Goal: Information Seeking & Learning: Find specific page/section

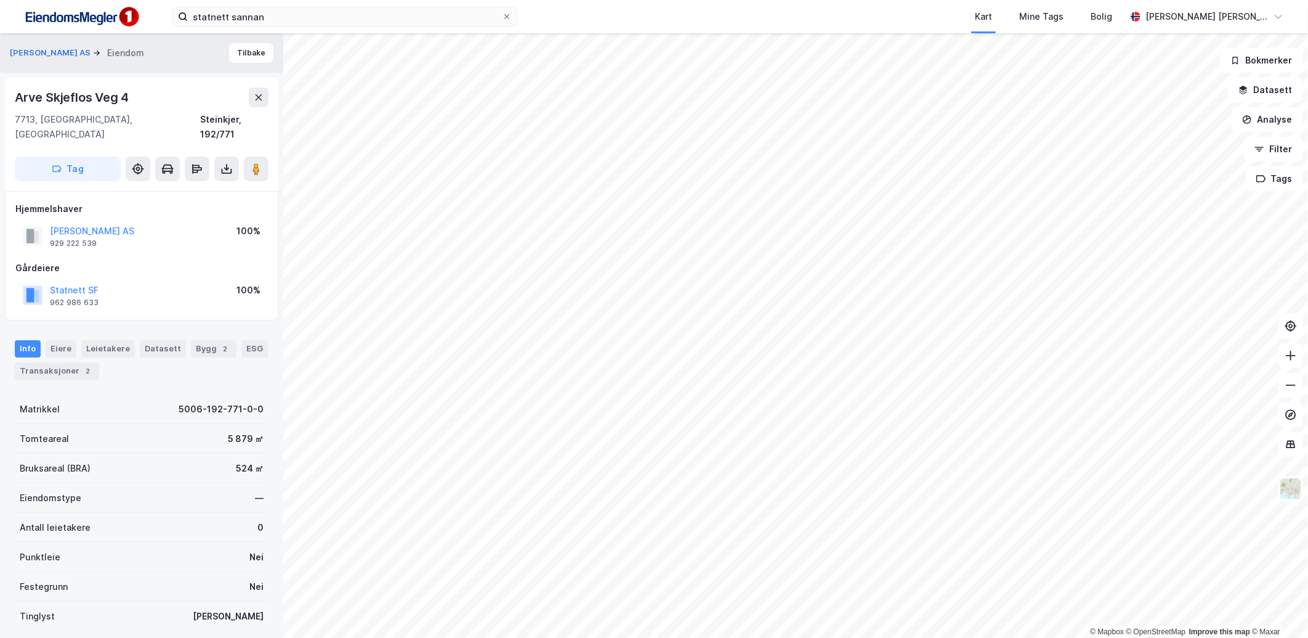
scroll to position [71, 0]
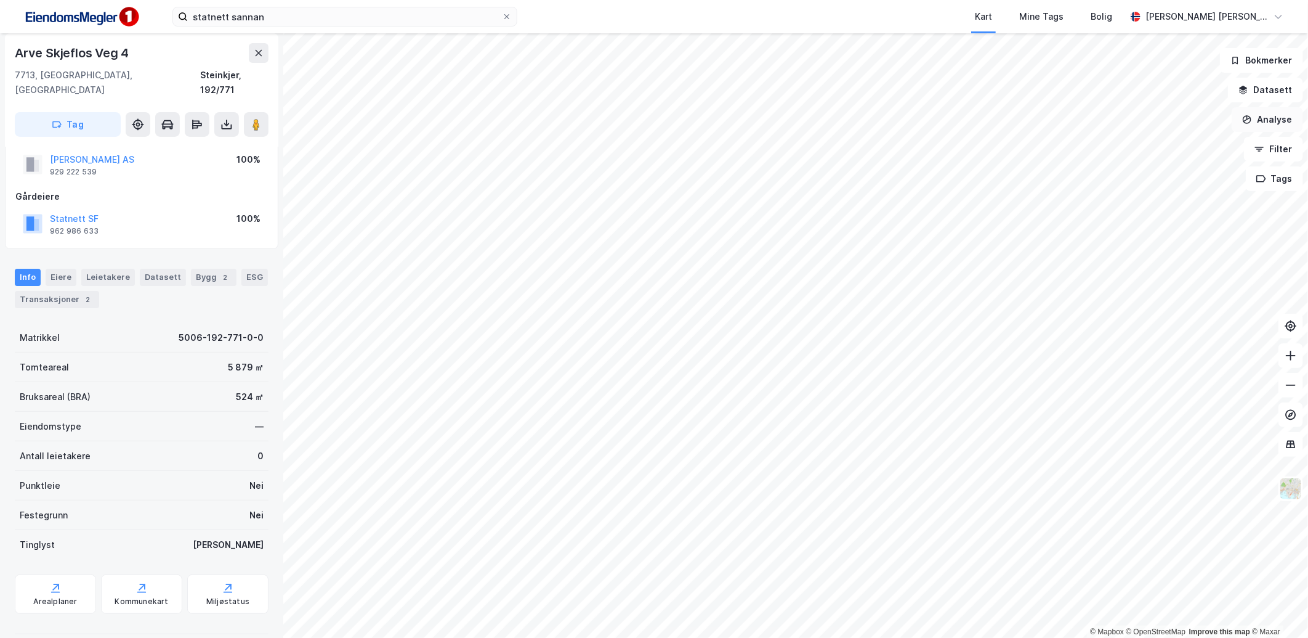
click at [1269, 120] on button "Analyse" at bounding box center [1267, 119] width 71 height 25
click at [1299, 147] on button "Filter" at bounding box center [1273, 149] width 59 height 25
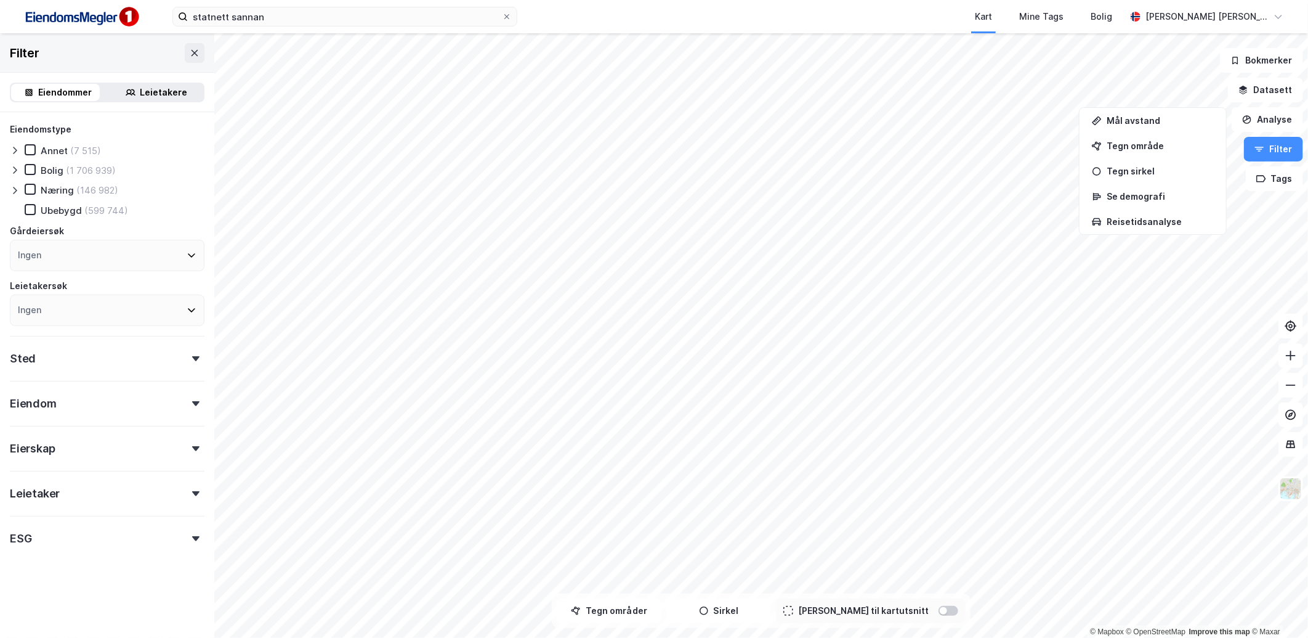
click at [62, 209] on div "Ubebygd" at bounding box center [61, 211] width 41 height 12
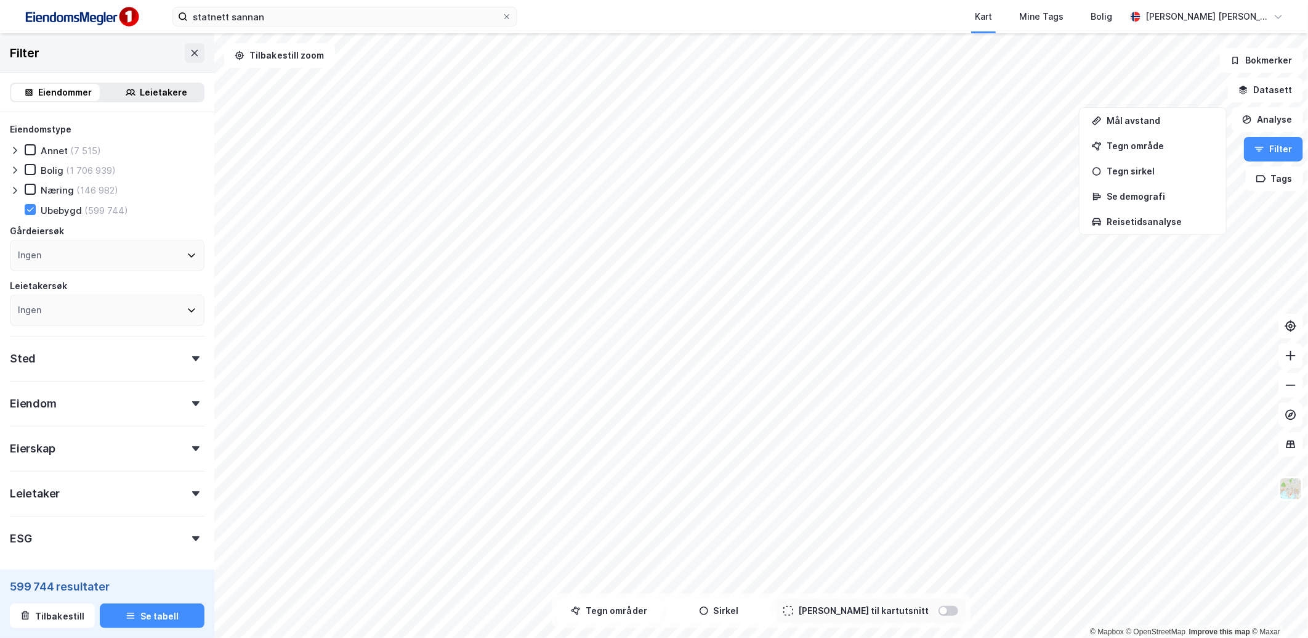
click at [70, 187] on div "Næring" at bounding box center [57, 190] width 33 height 12
click at [119, 343] on div "Sted" at bounding box center [107, 353] width 195 height 35
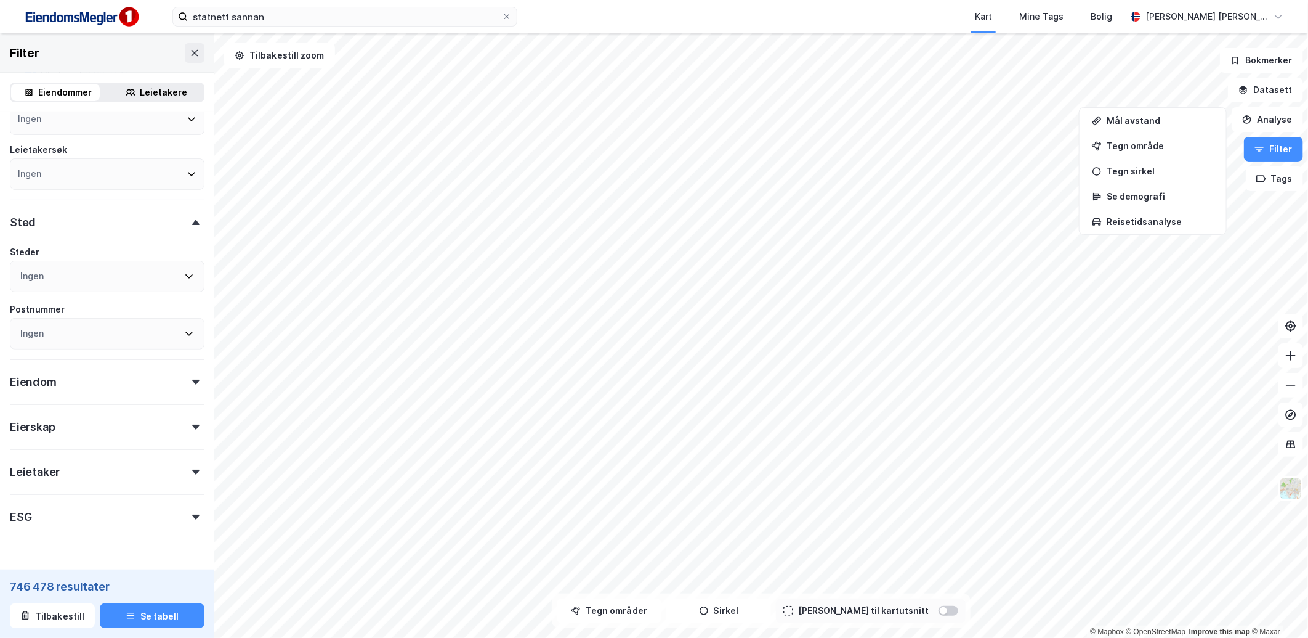
scroll to position [137, 0]
click at [95, 329] on div "Ingen" at bounding box center [107, 332] width 195 height 31
type input "Ved fastsettelse av tomteverdi benyttes sammenligningsmetoden som primærmetode.…"
type input "7712"
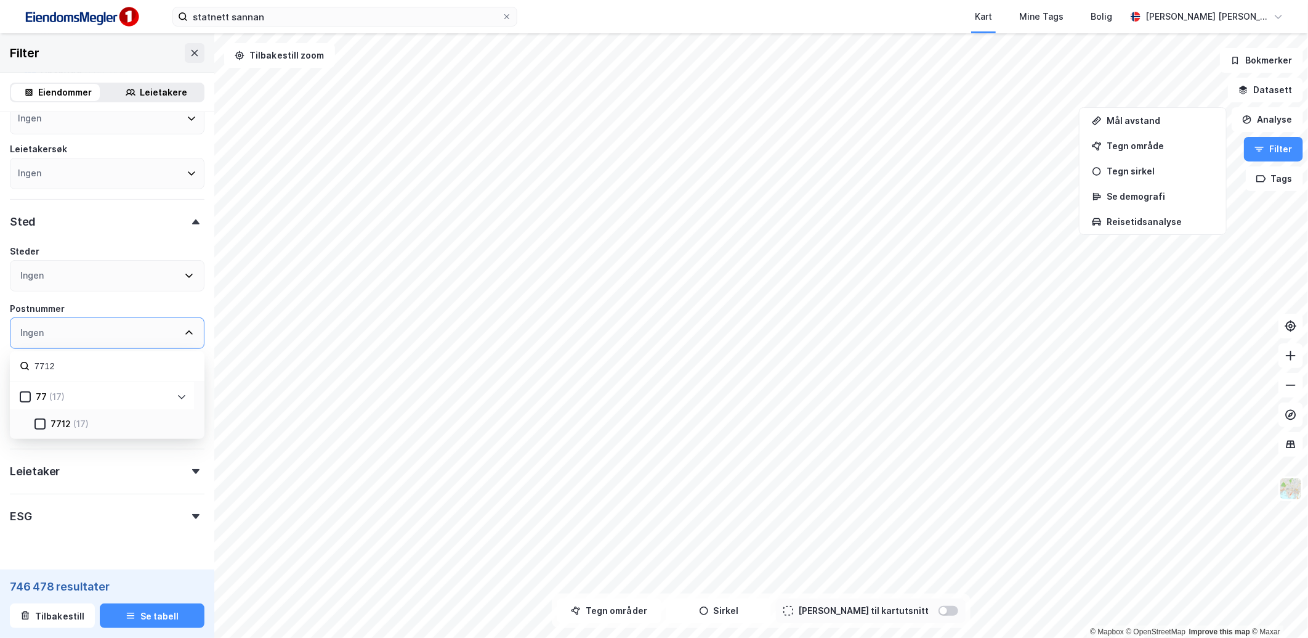
click at [40, 416] on div "7712 (17)" at bounding box center [110, 423] width 152 height 15
click at [39, 424] on icon at bounding box center [40, 424] width 9 height 9
click at [88, 301] on div "Postnummer" at bounding box center [107, 308] width 195 height 15
click at [159, 381] on div "Eiendom" at bounding box center [107, 376] width 195 height 35
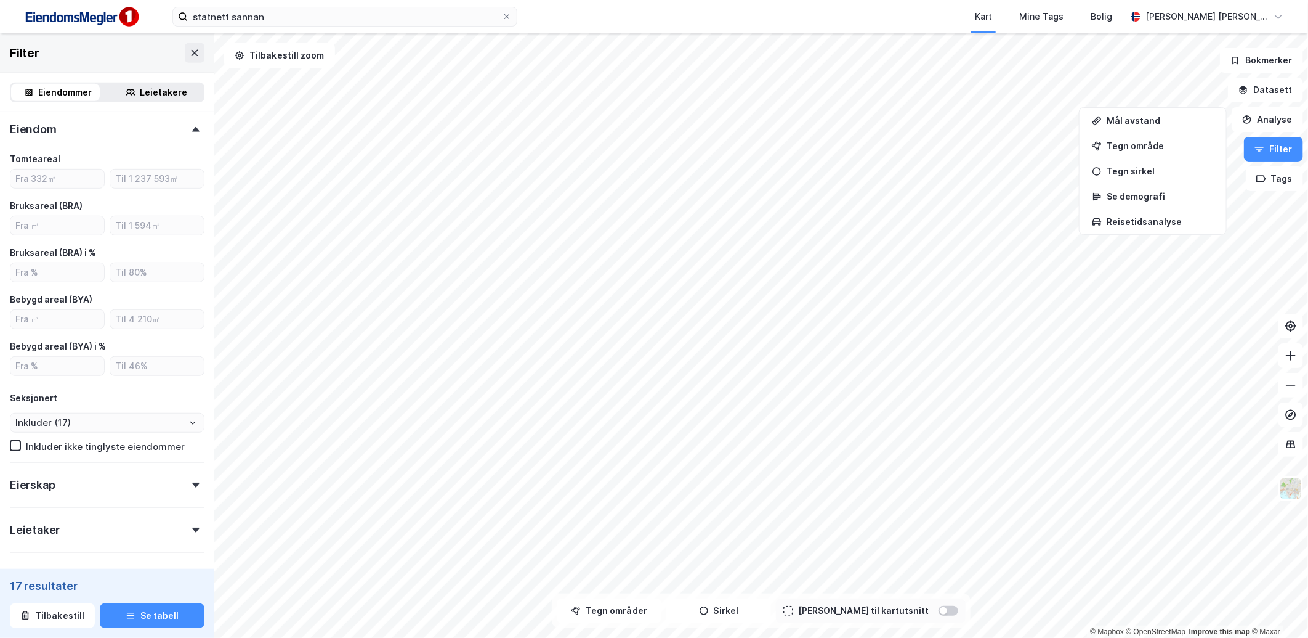
scroll to position [410, 0]
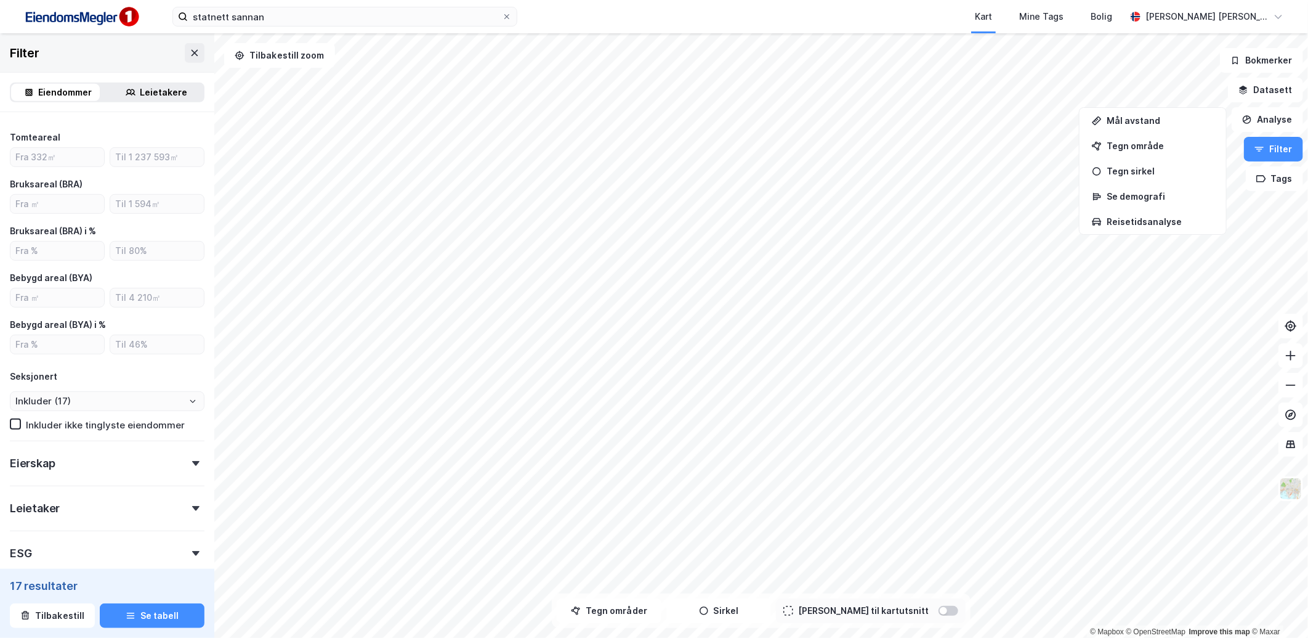
click at [88, 464] on div "Eierskap" at bounding box center [107, 457] width 195 height 35
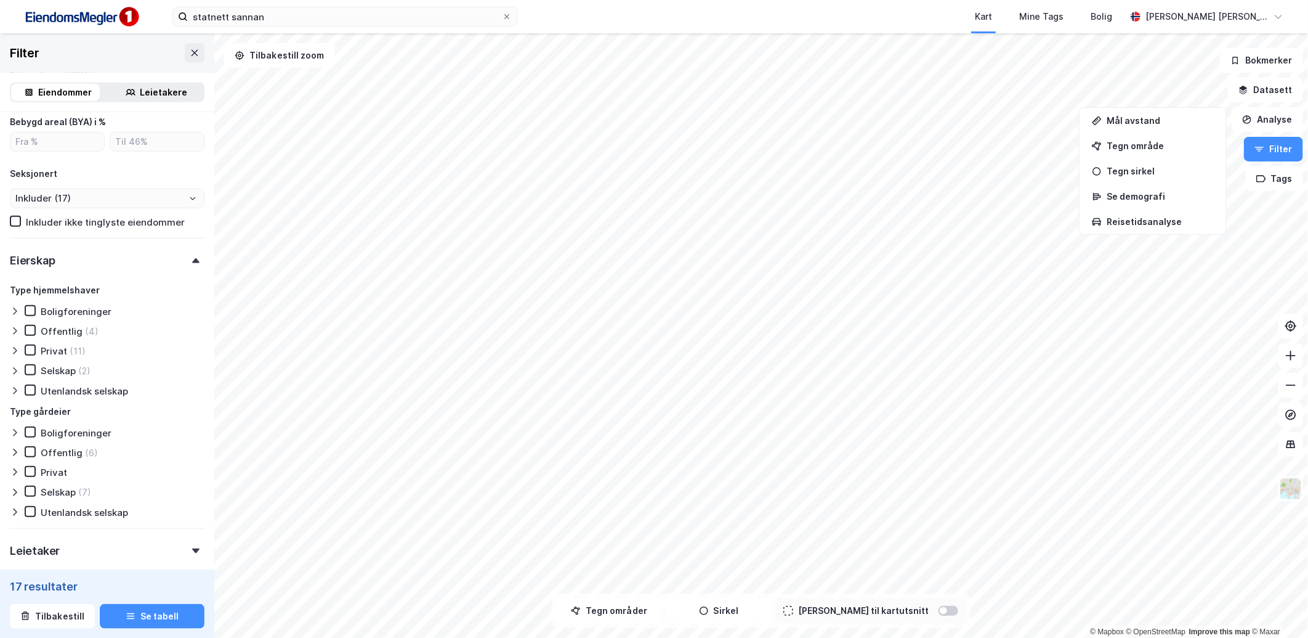
scroll to position [684, 0]
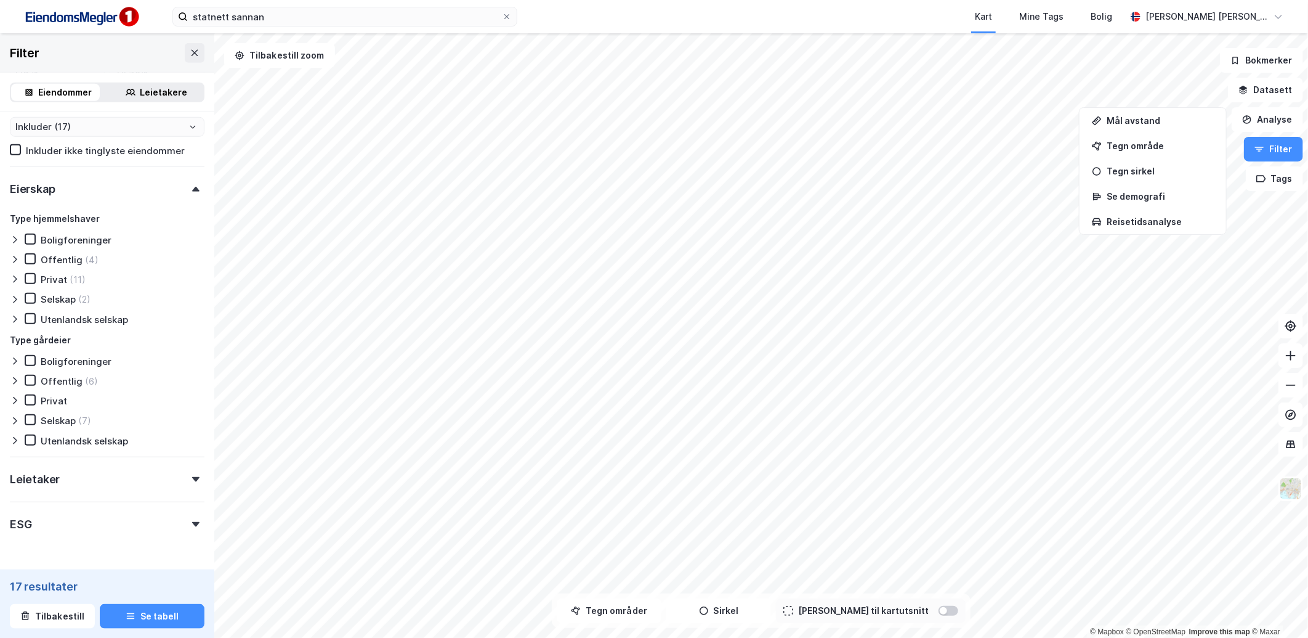
click at [119, 477] on div "Leietaker" at bounding box center [107, 473] width 195 height 35
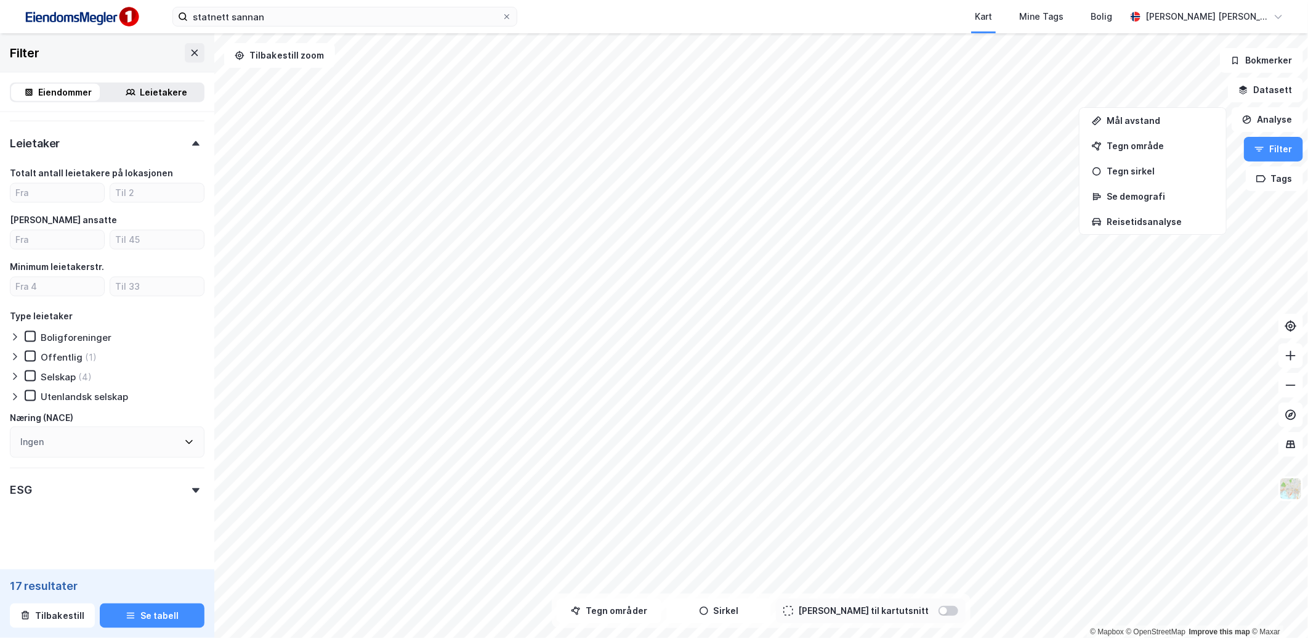
scroll to position [1021, 0]
click at [120, 492] on div "ESG" at bounding box center [107, 484] width 195 height 35
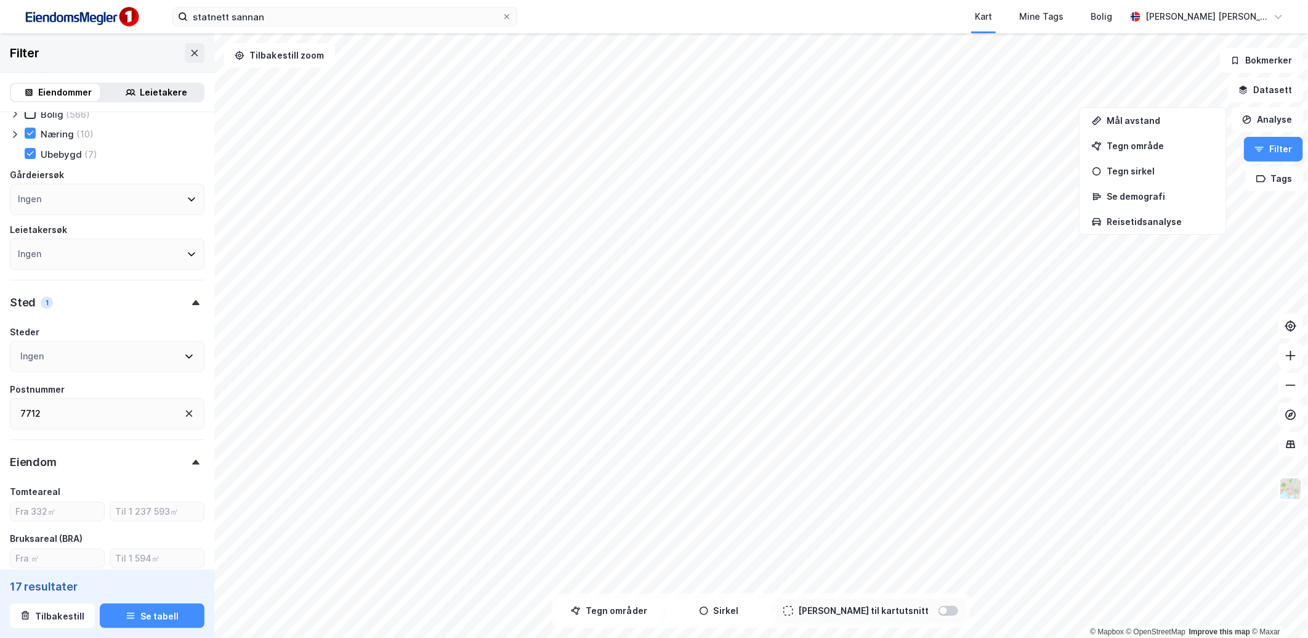
scroll to position [0, 0]
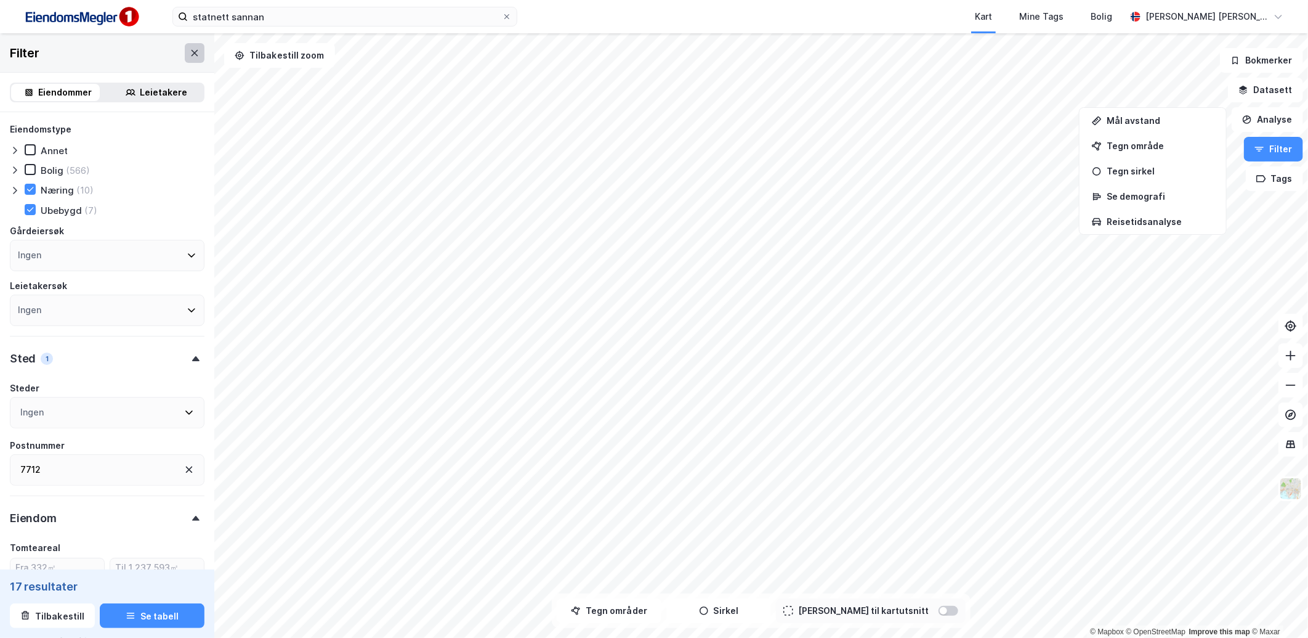
click at [185, 45] on button at bounding box center [195, 53] width 20 height 20
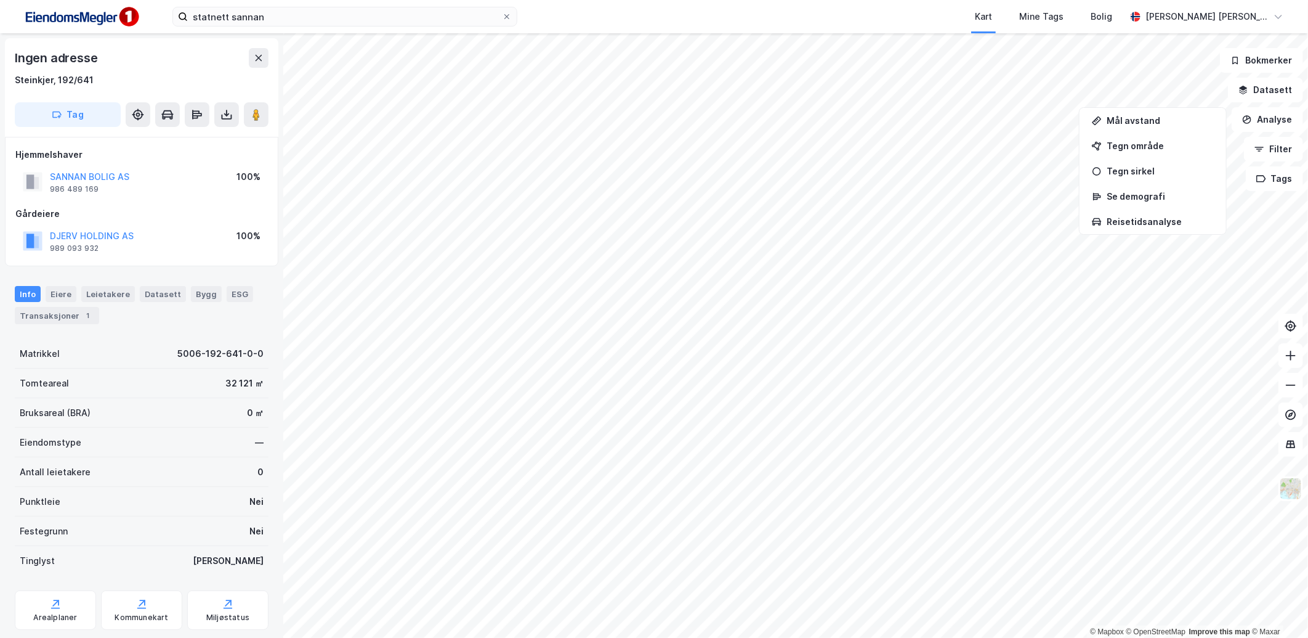
scroll to position [32, 0]
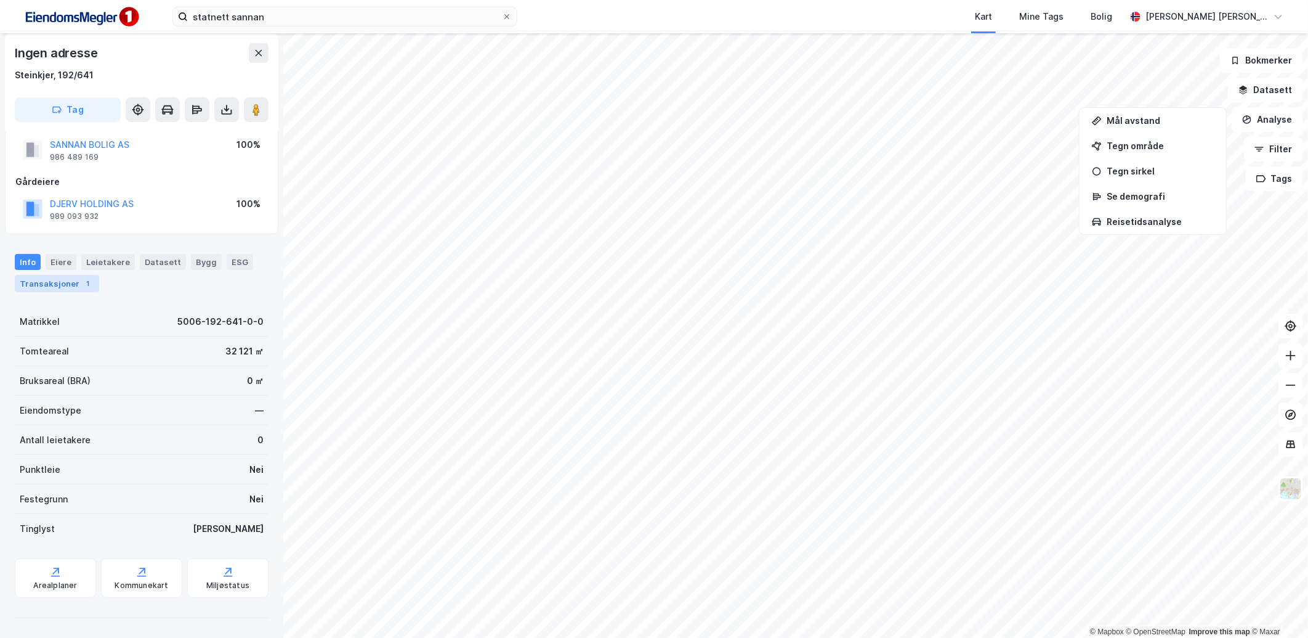
click at [76, 282] on div "Transaksjoner 1" at bounding box center [57, 283] width 84 height 17
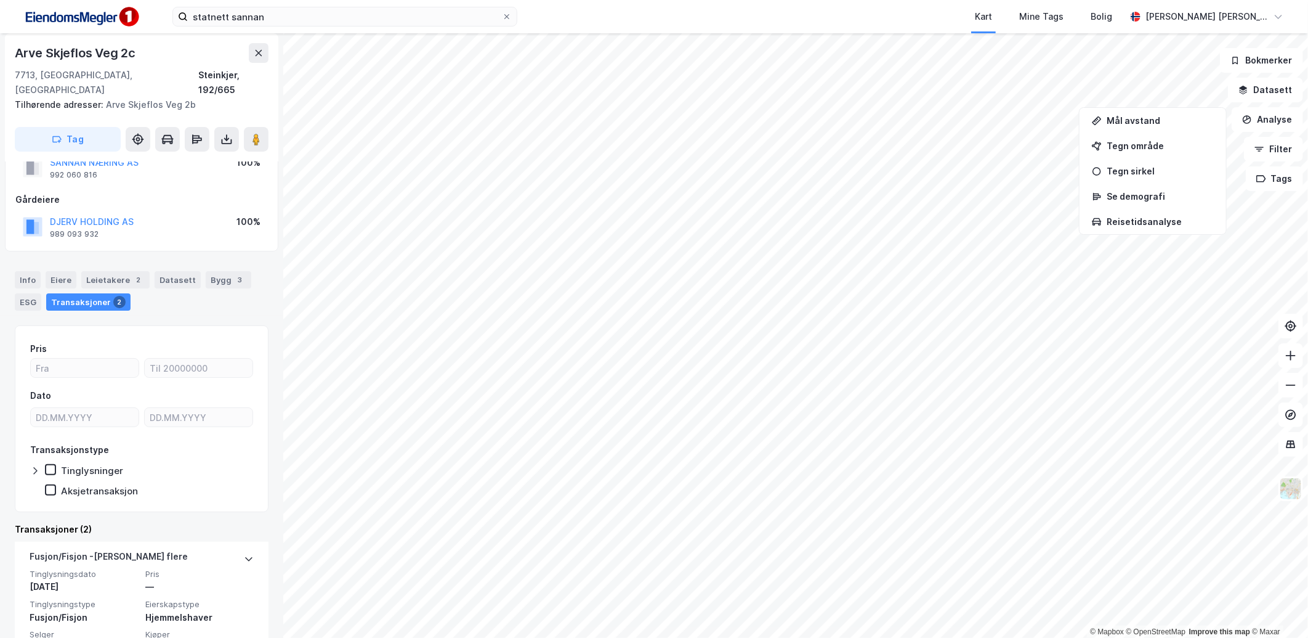
scroll to position [204, 0]
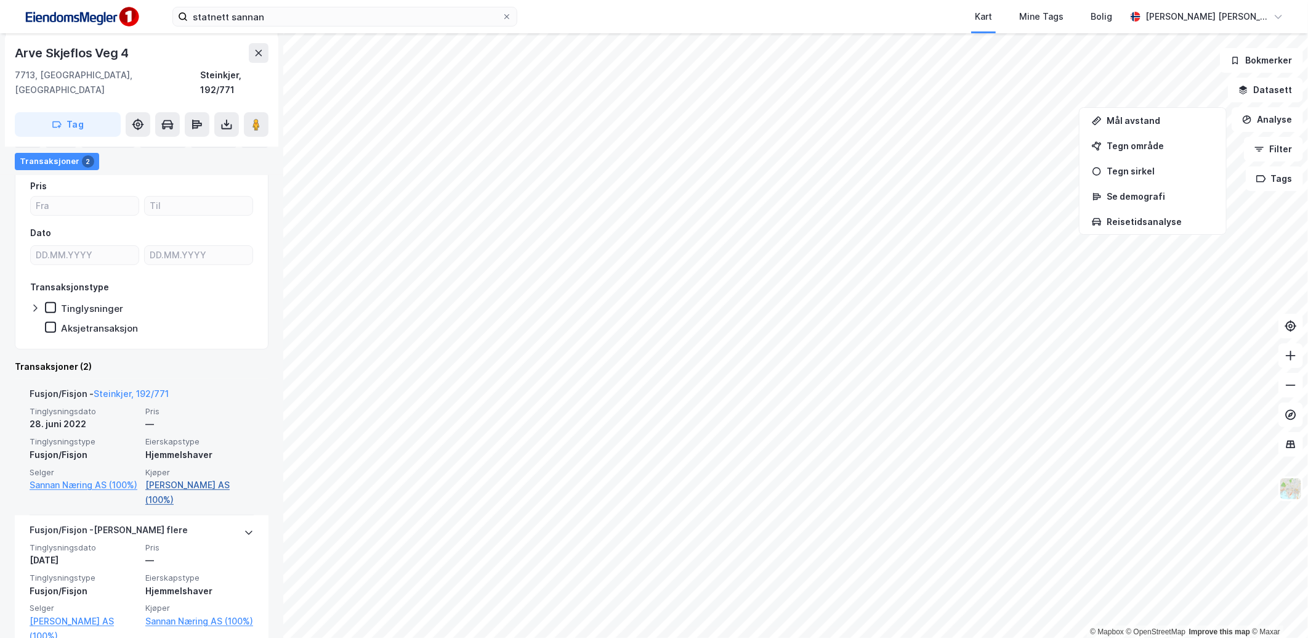
scroll to position [204, 0]
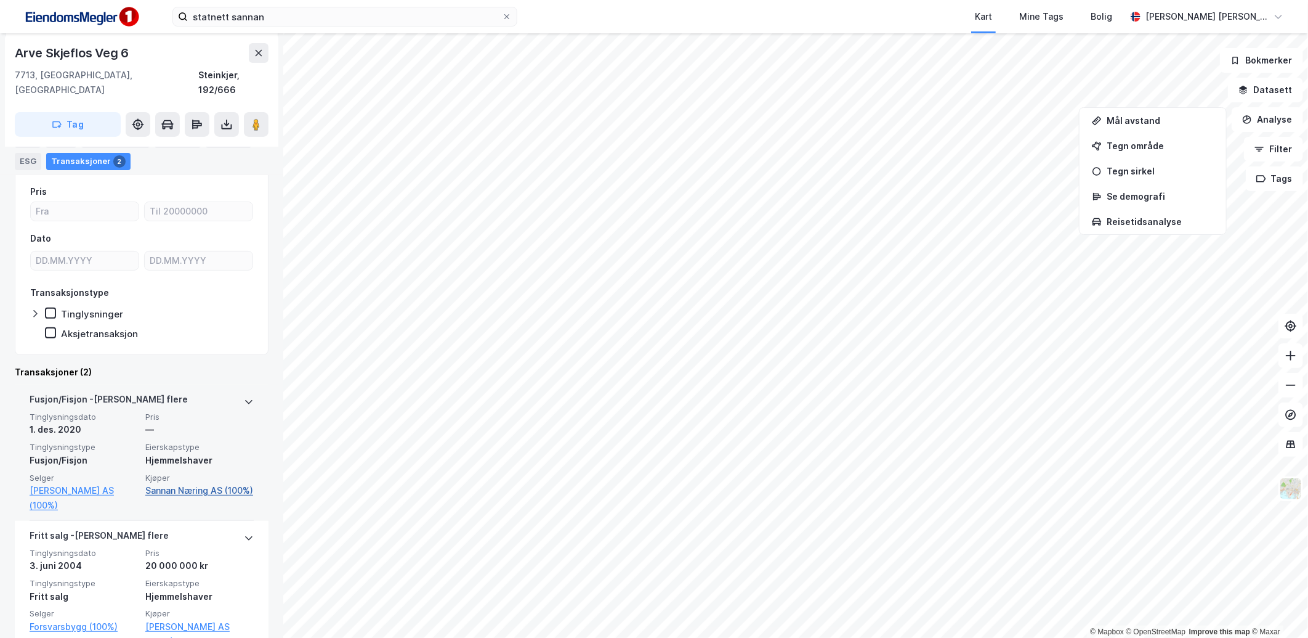
scroll to position [189, 0]
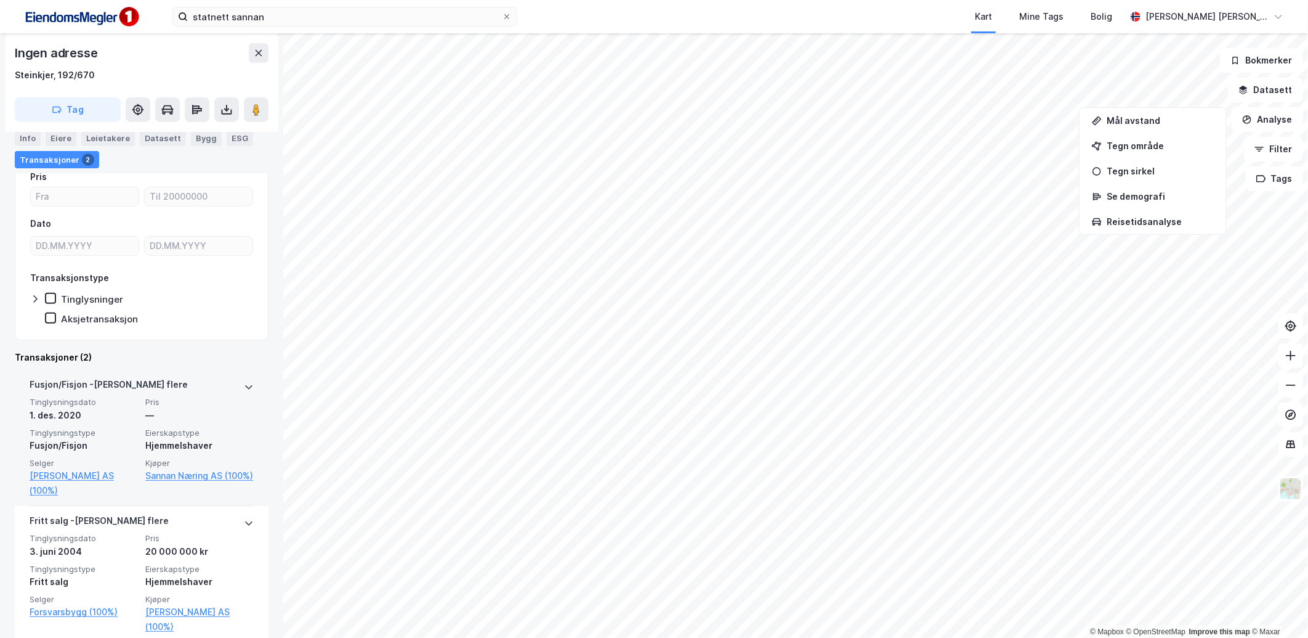
scroll to position [188, 0]
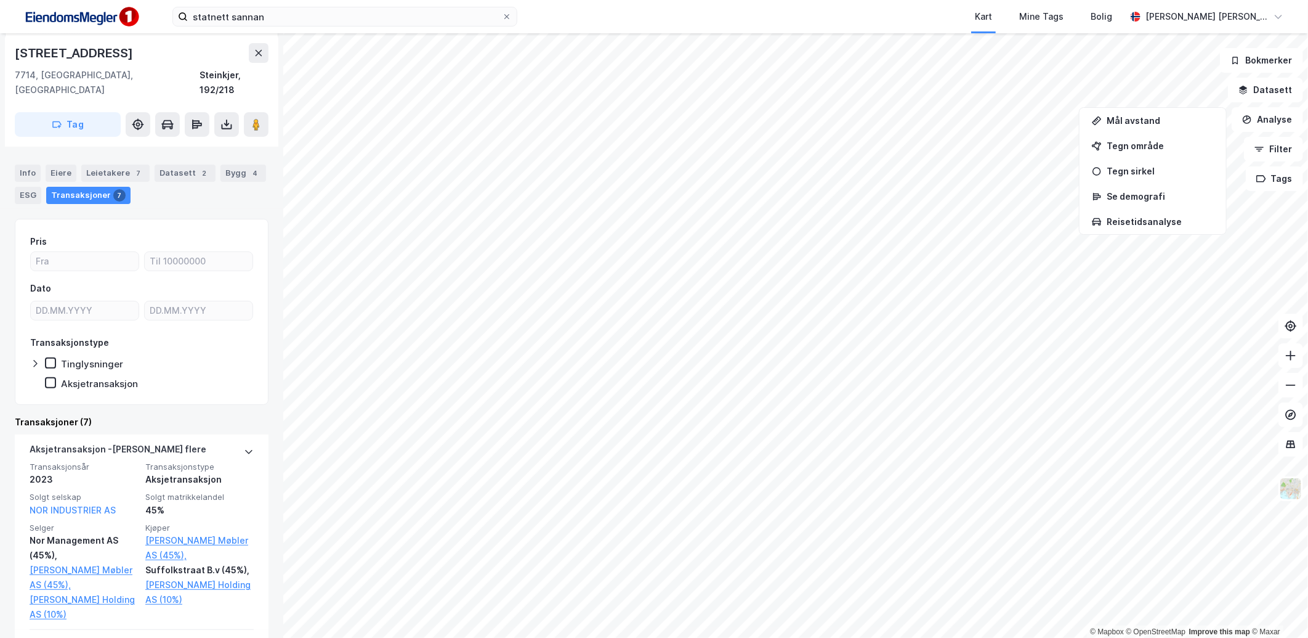
scroll to position [137, 0]
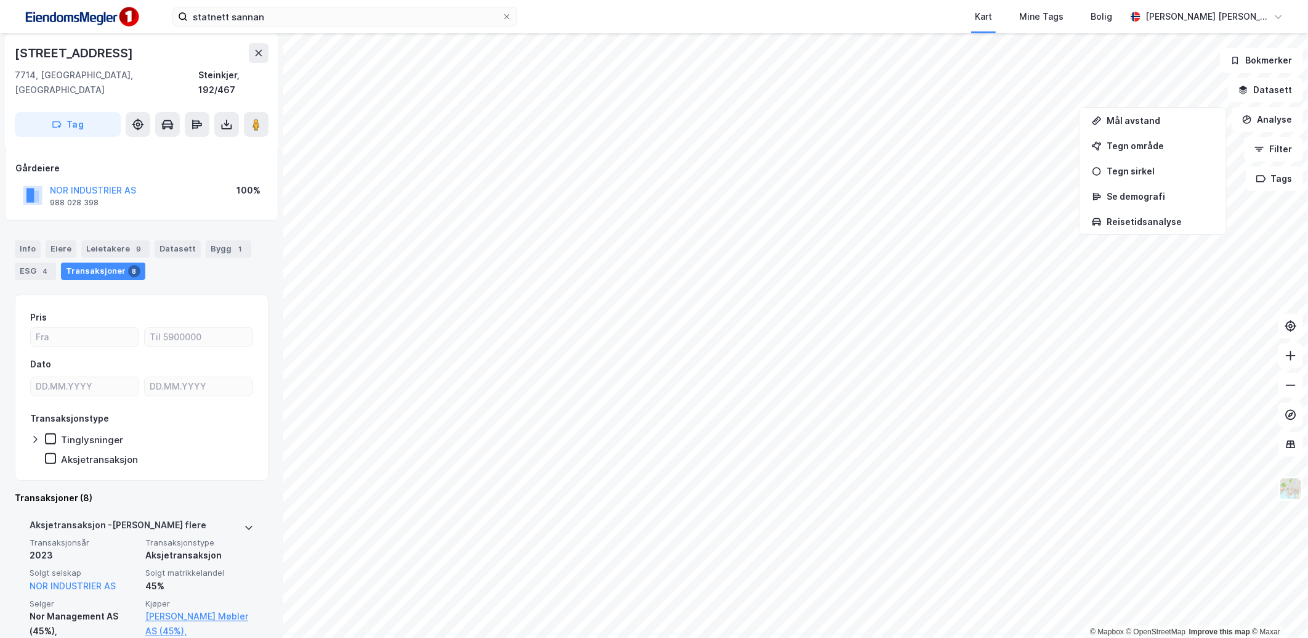
scroll to position [137, 0]
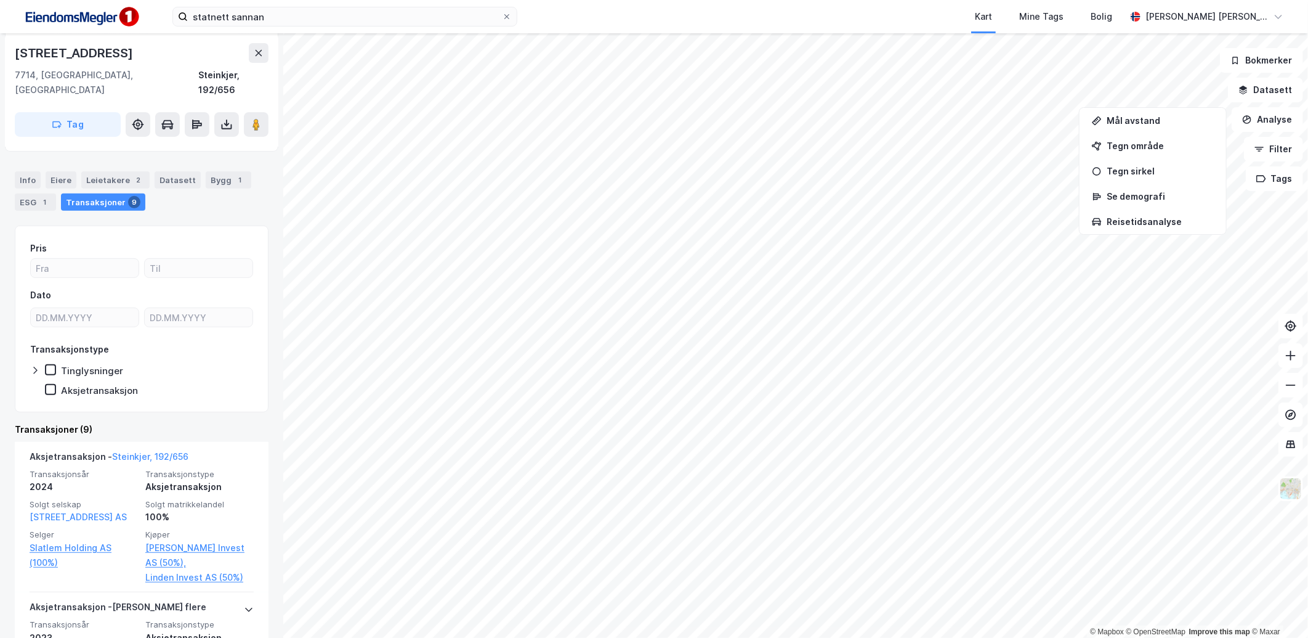
scroll to position [225, 0]
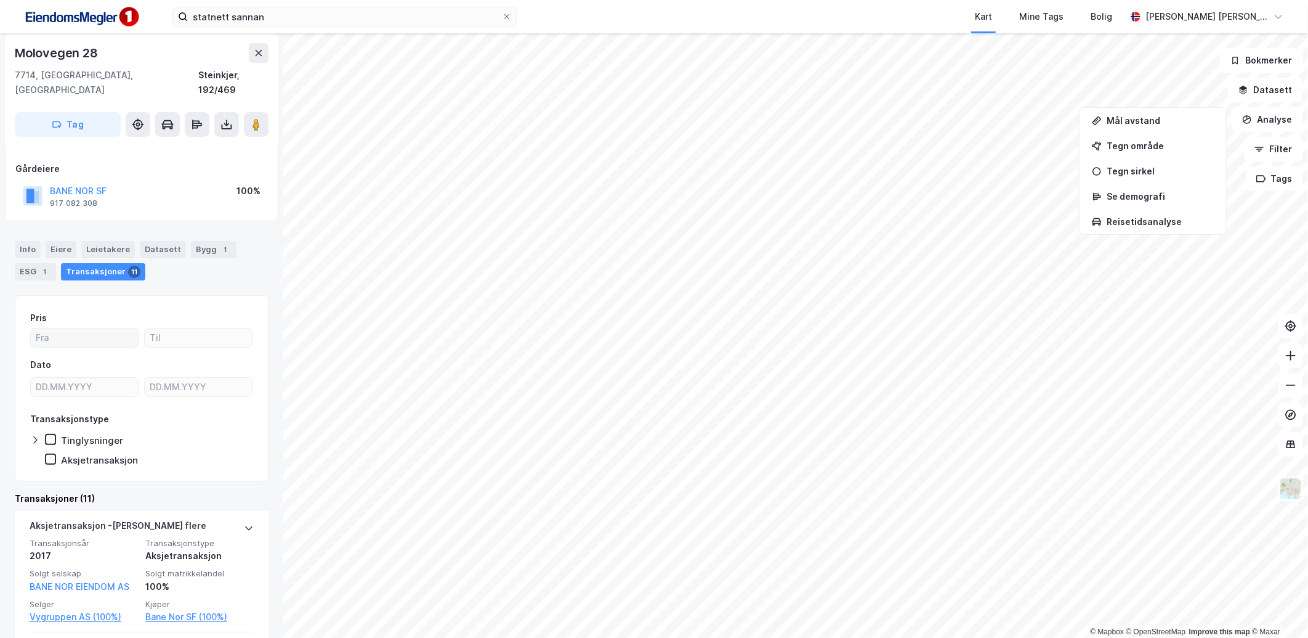
scroll to position [137, 0]
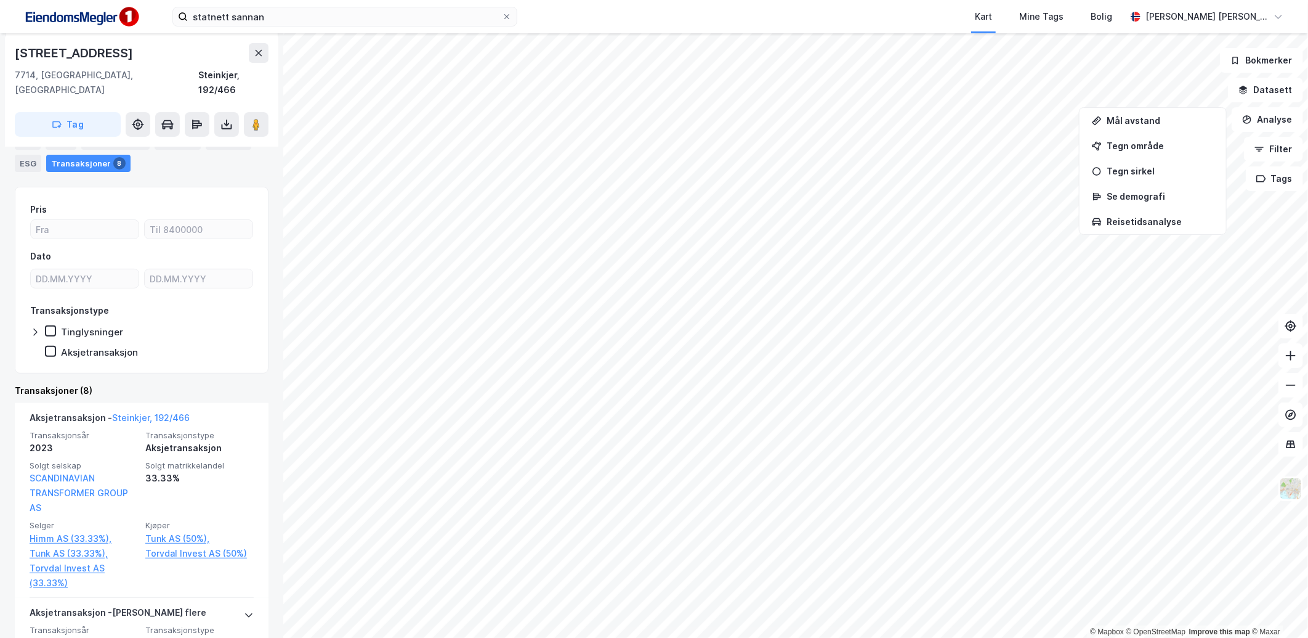
scroll to position [205, 0]
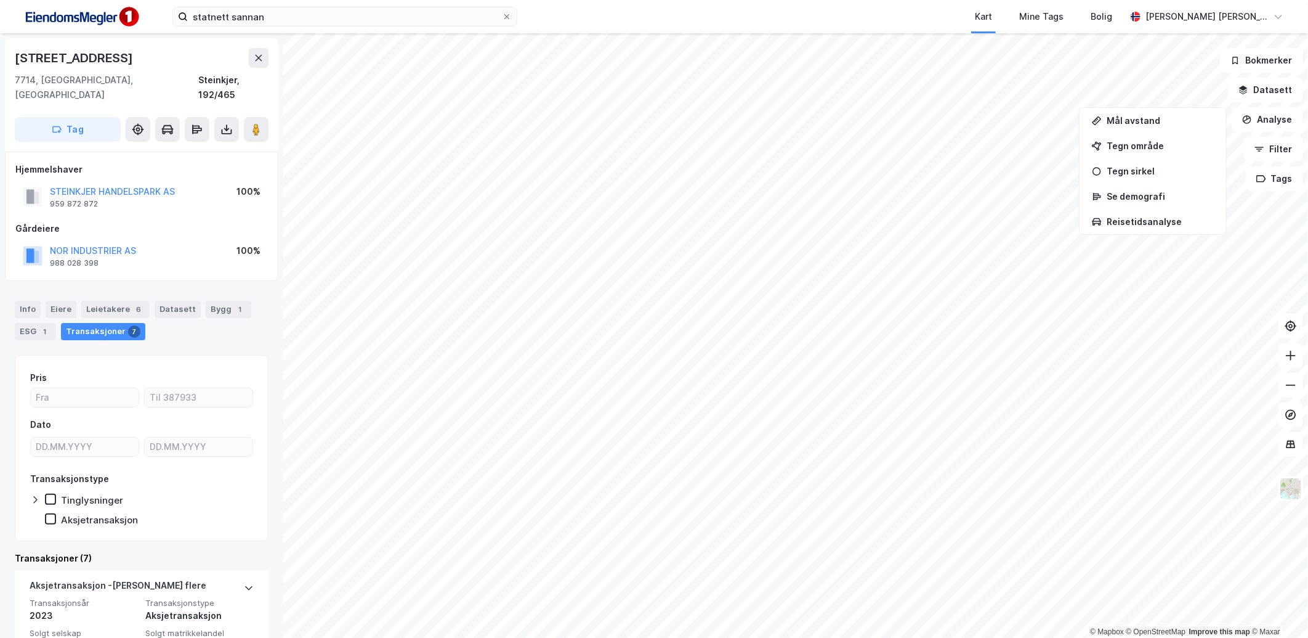
scroll to position [137, 0]
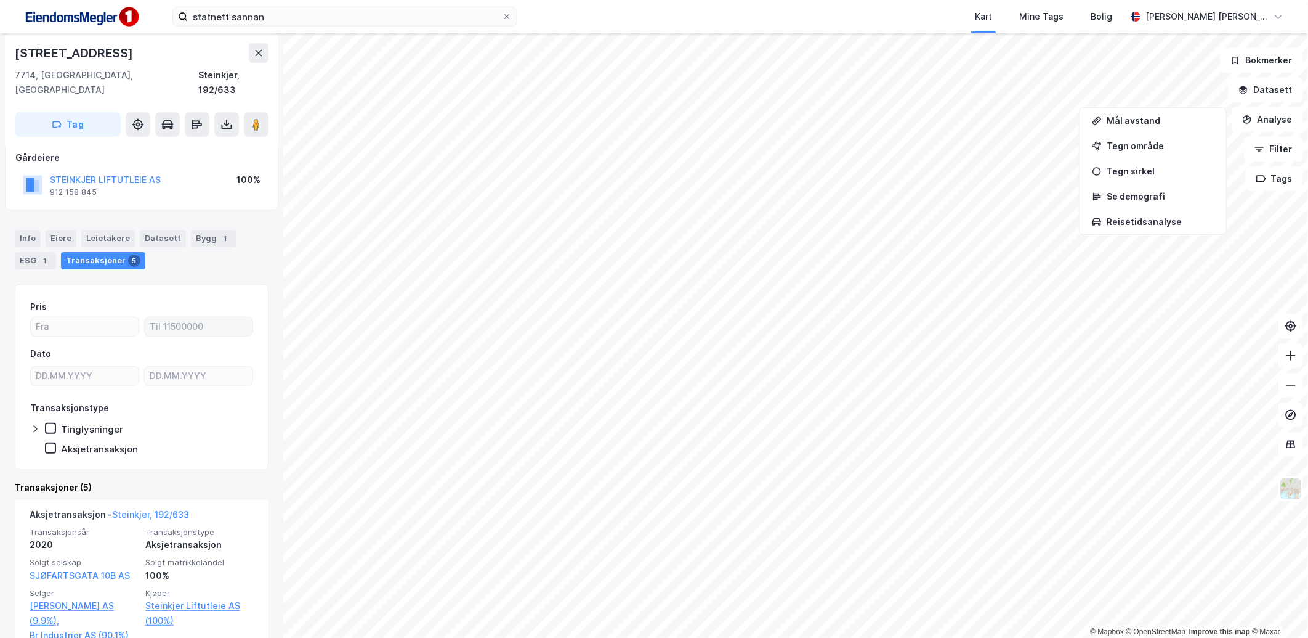
scroll to position [137, 0]
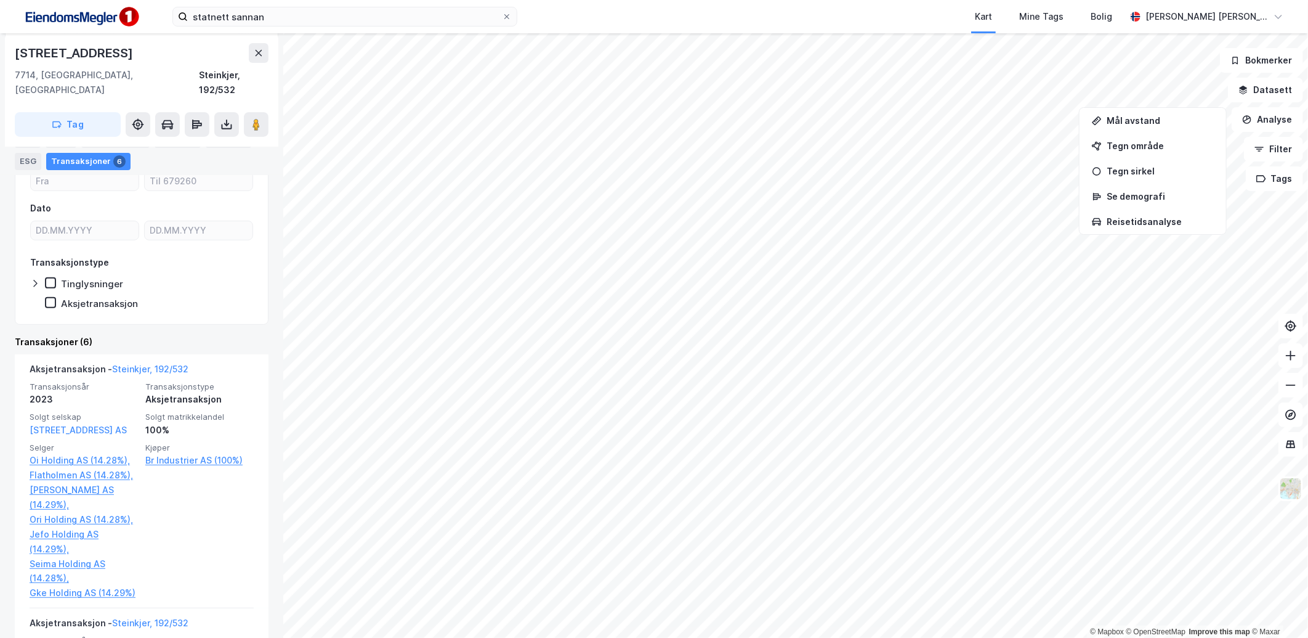
scroll to position [137, 0]
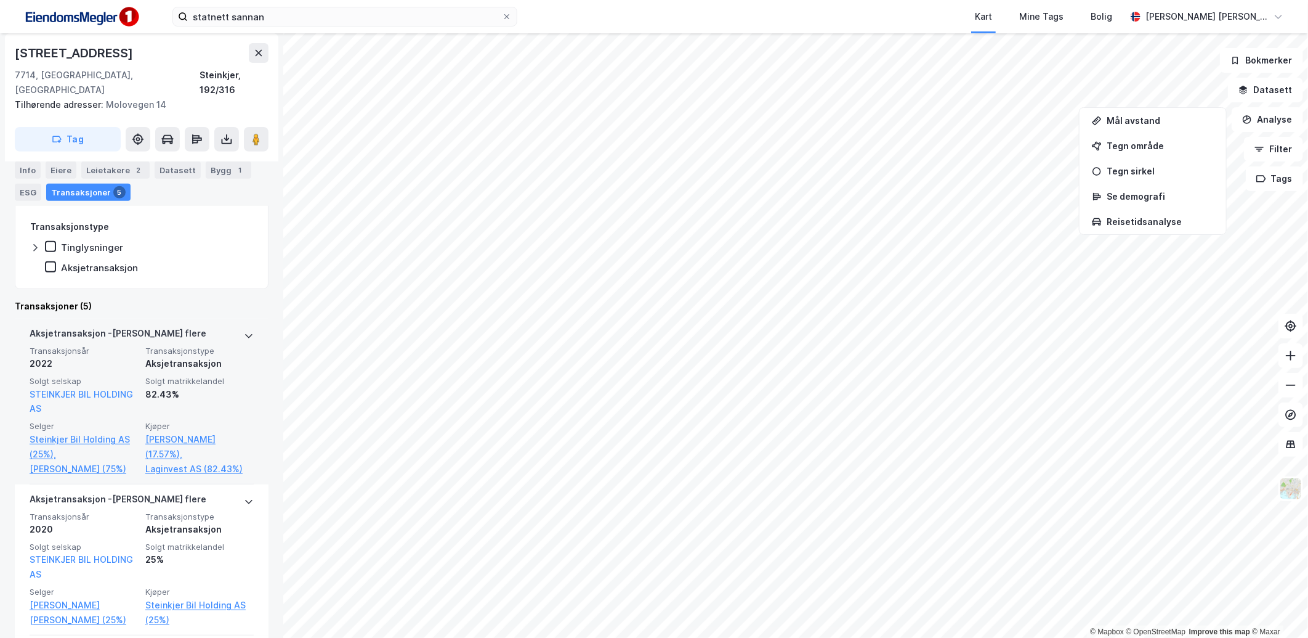
scroll to position [274, 0]
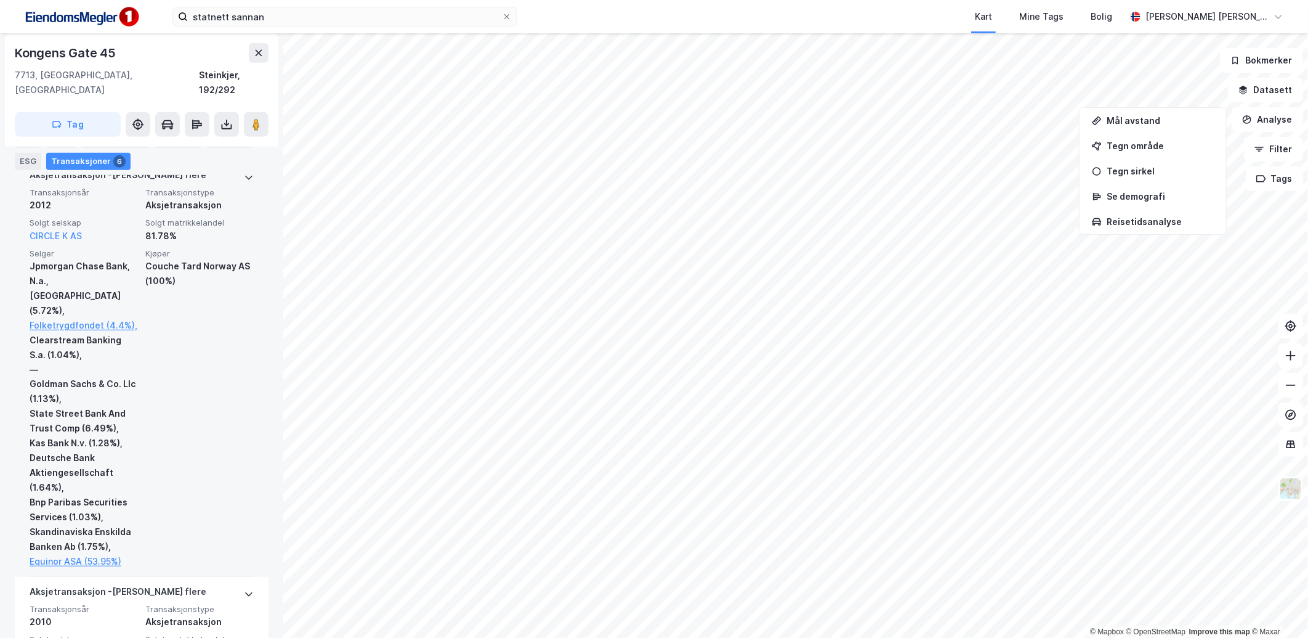
scroll to position [342, 0]
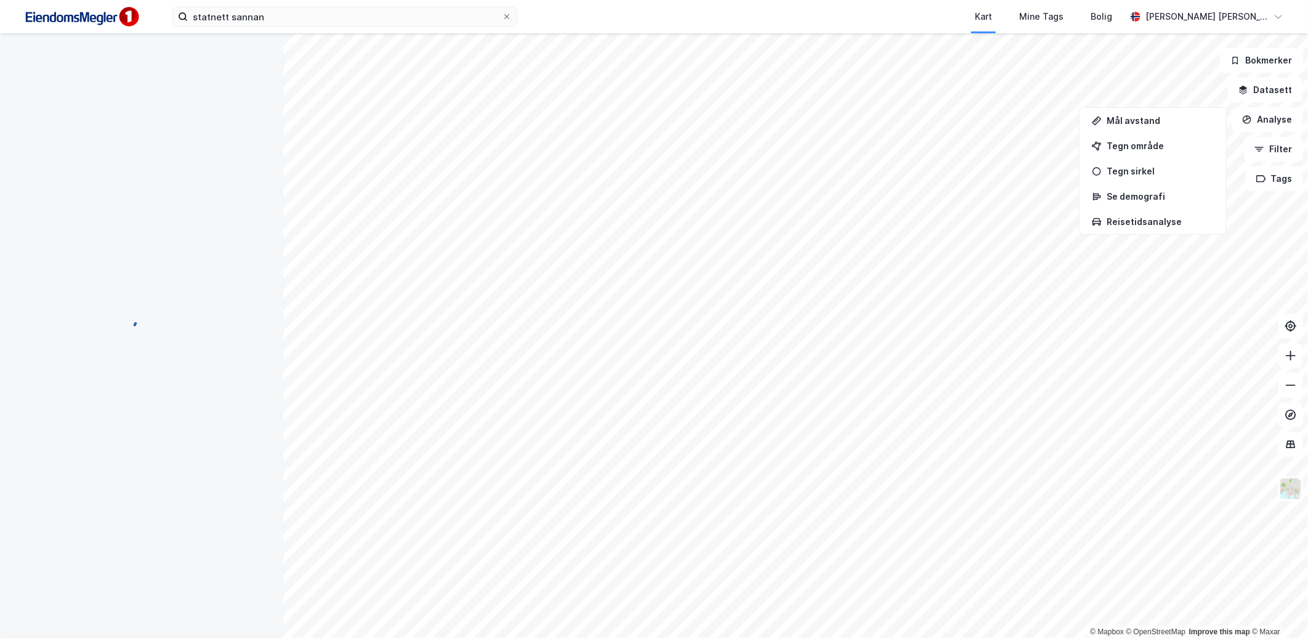
scroll to position [65, 0]
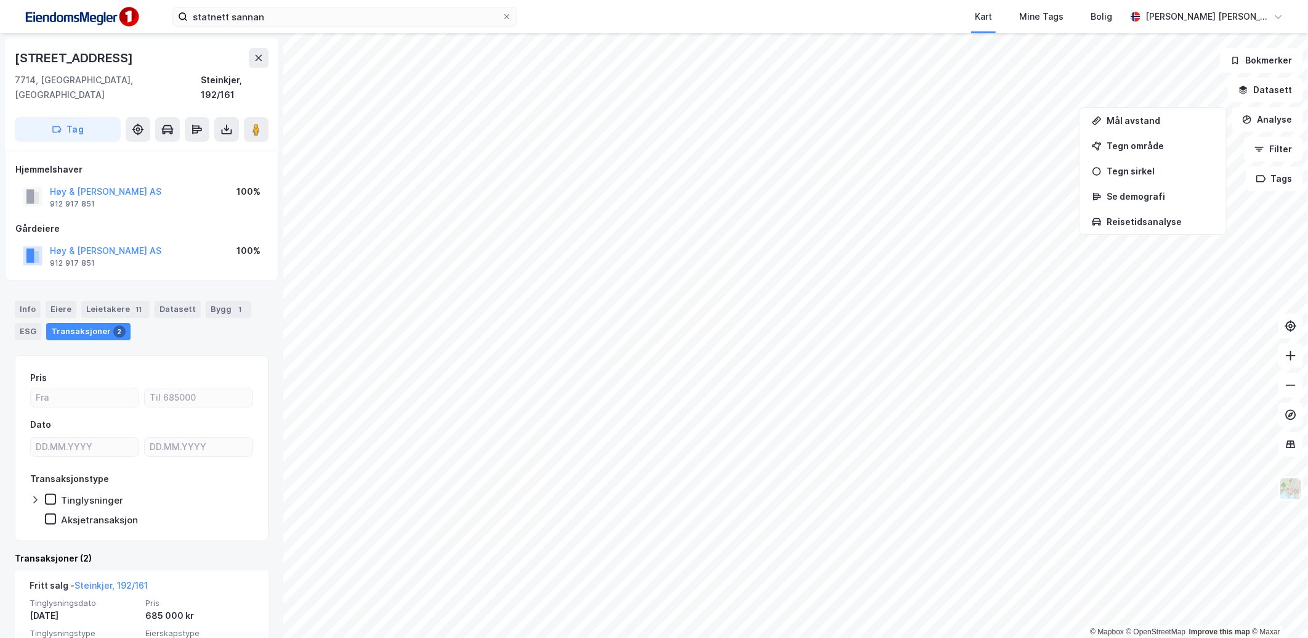
scroll to position [137, 0]
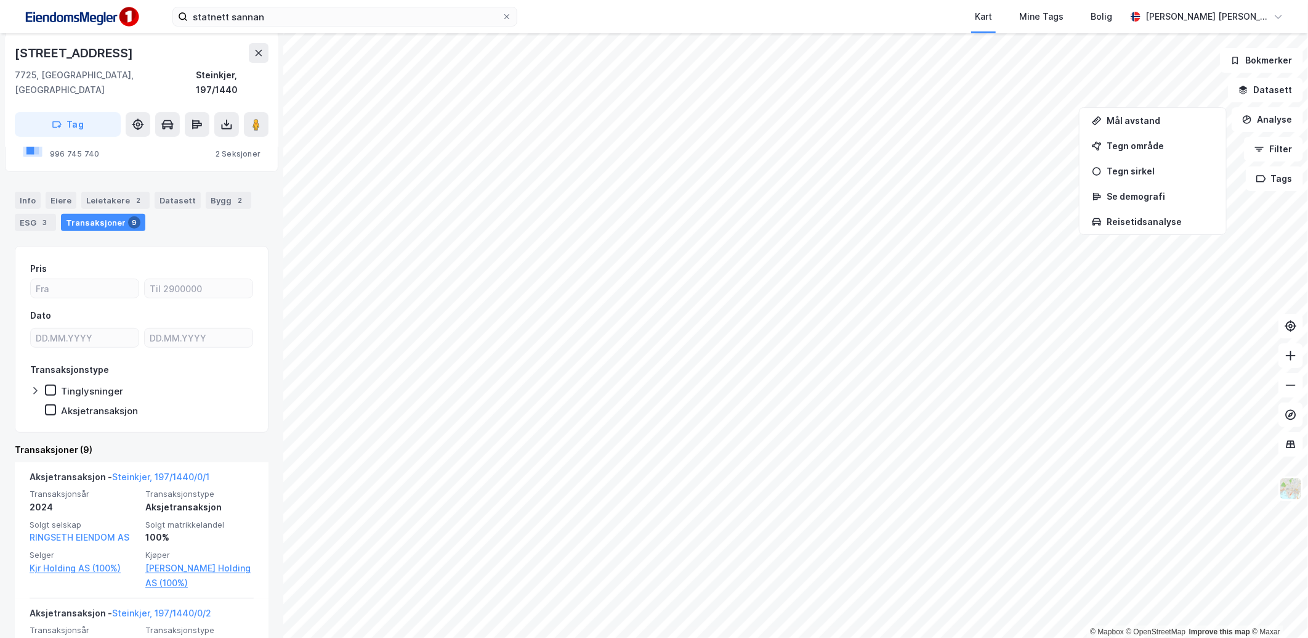
scroll to position [225, 0]
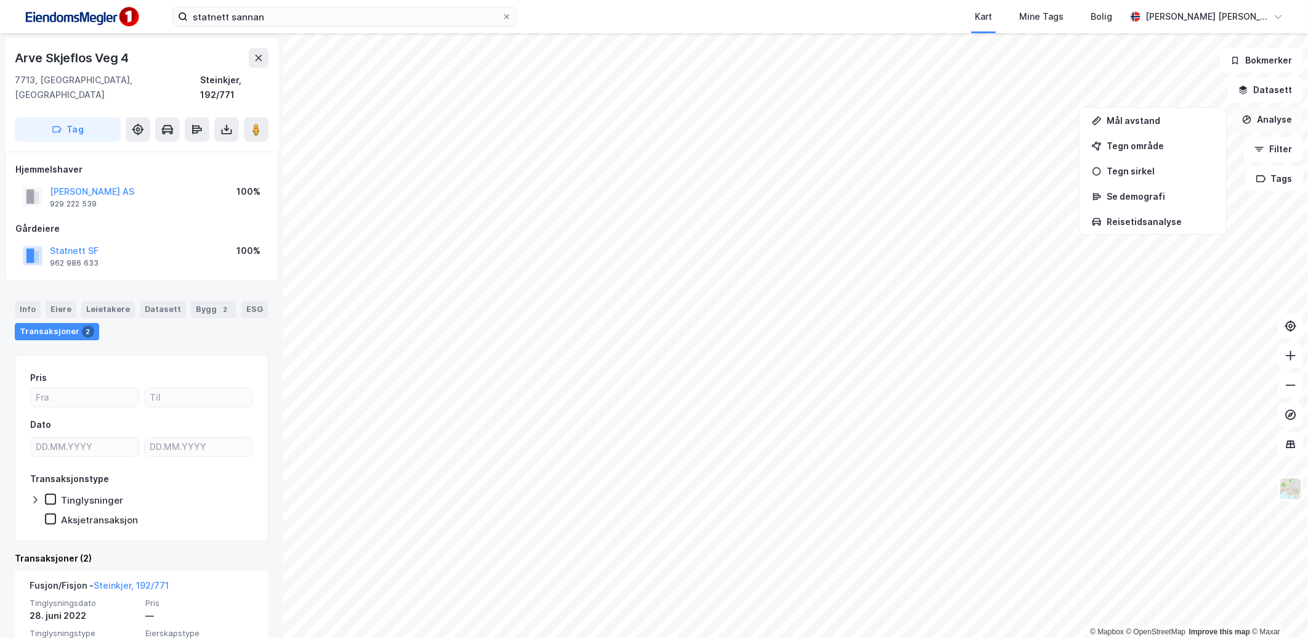
click at [1253, 127] on button "Analyse" at bounding box center [1267, 119] width 71 height 25
click at [261, 63] on button at bounding box center [259, 58] width 20 height 20
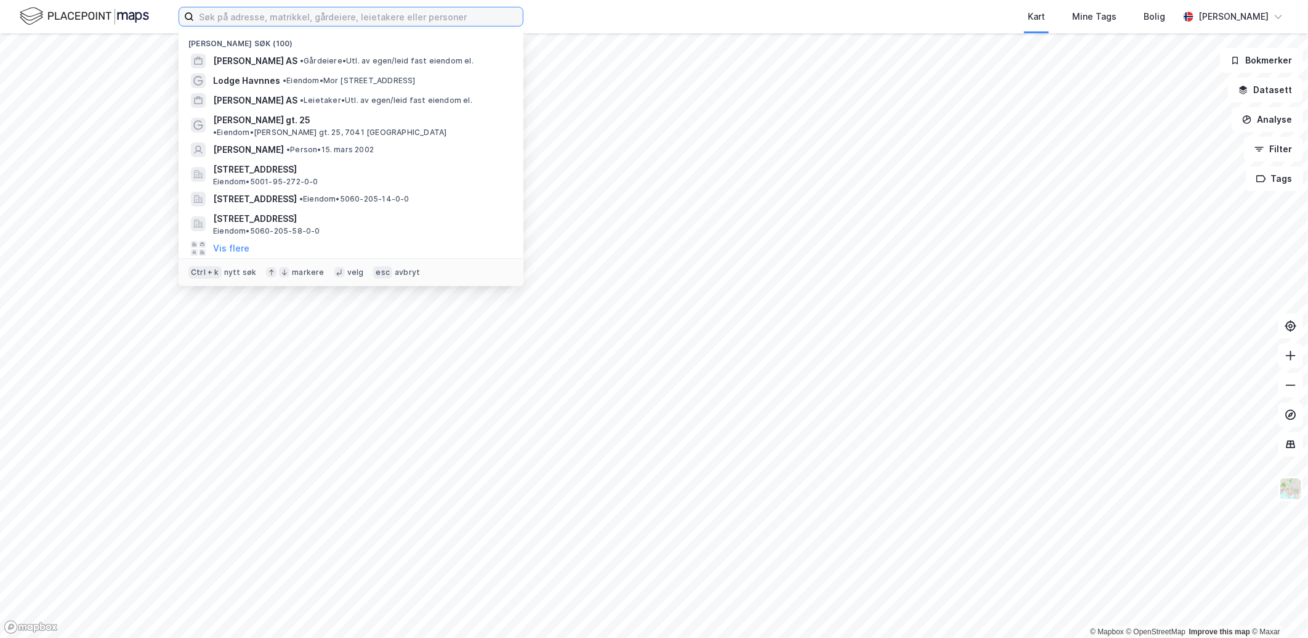
click at [278, 18] on input at bounding box center [358, 16] width 329 height 18
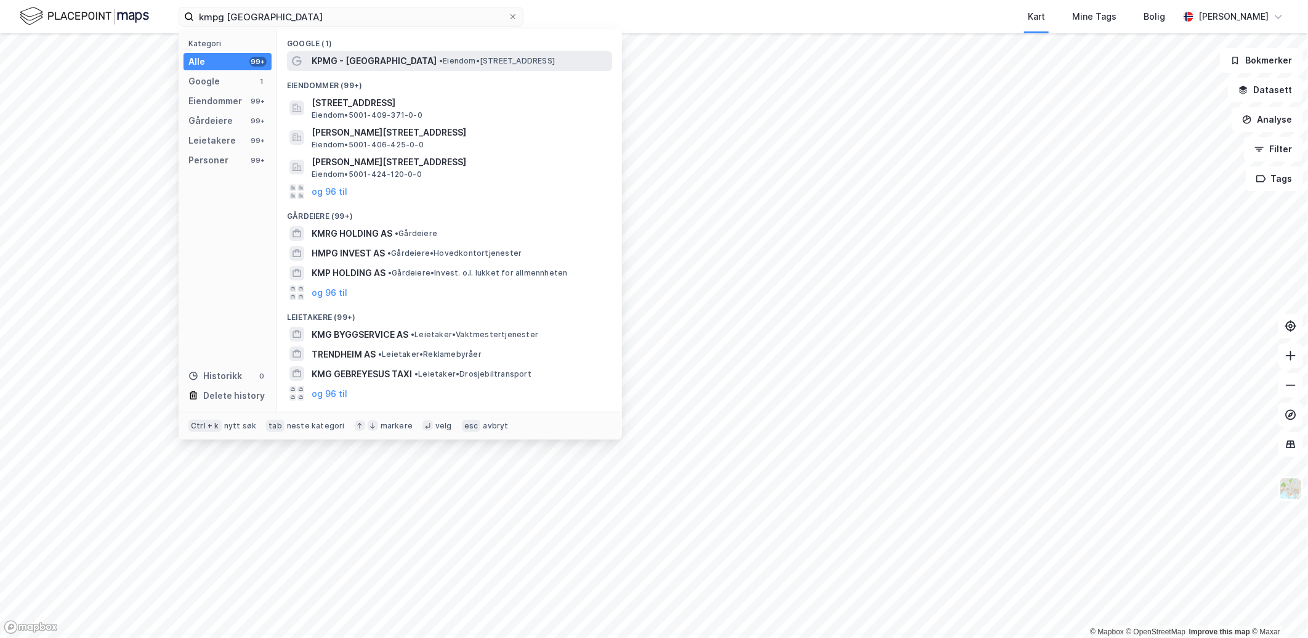
click at [439, 60] on span "• Eiendom • [STREET_ADDRESS]" at bounding box center [497, 61] width 116 height 10
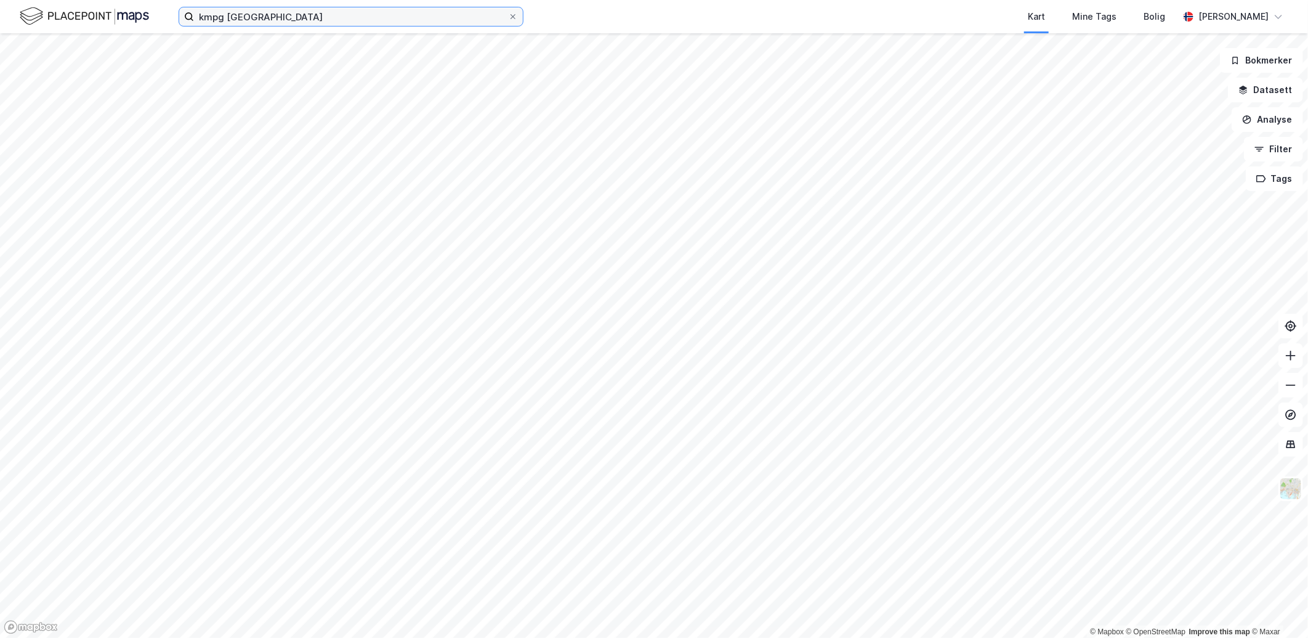
click at [435, 16] on input "kmpg [GEOGRAPHIC_DATA]" at bounding box center [351, 16] width 314 height 18
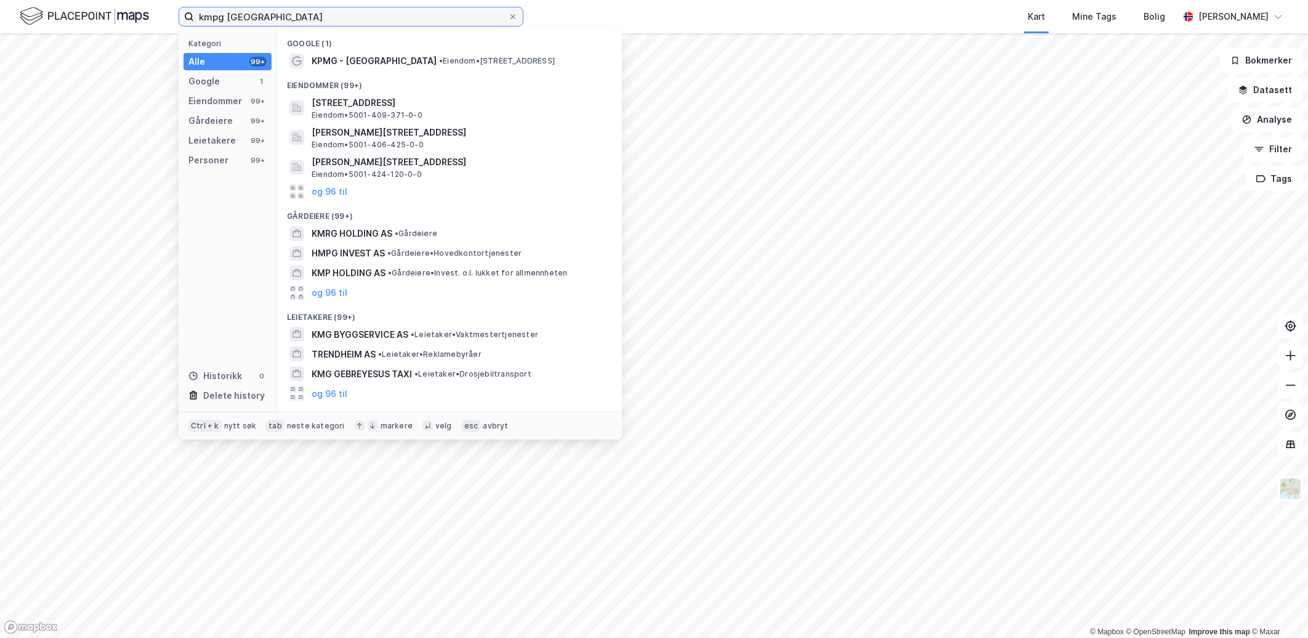
drag, startPoint x: 321, startPoint y: 11, endPoint x: 163, endPoint y: 3, distance: 158.5
click at [163, 4] on div "kmpg trondheim Kategori Alle 99+ Google 1 Eiendommer 99+ Gårdeiere 99+ Leietake…" at bounding box center [654, 16] width 1308 height 33
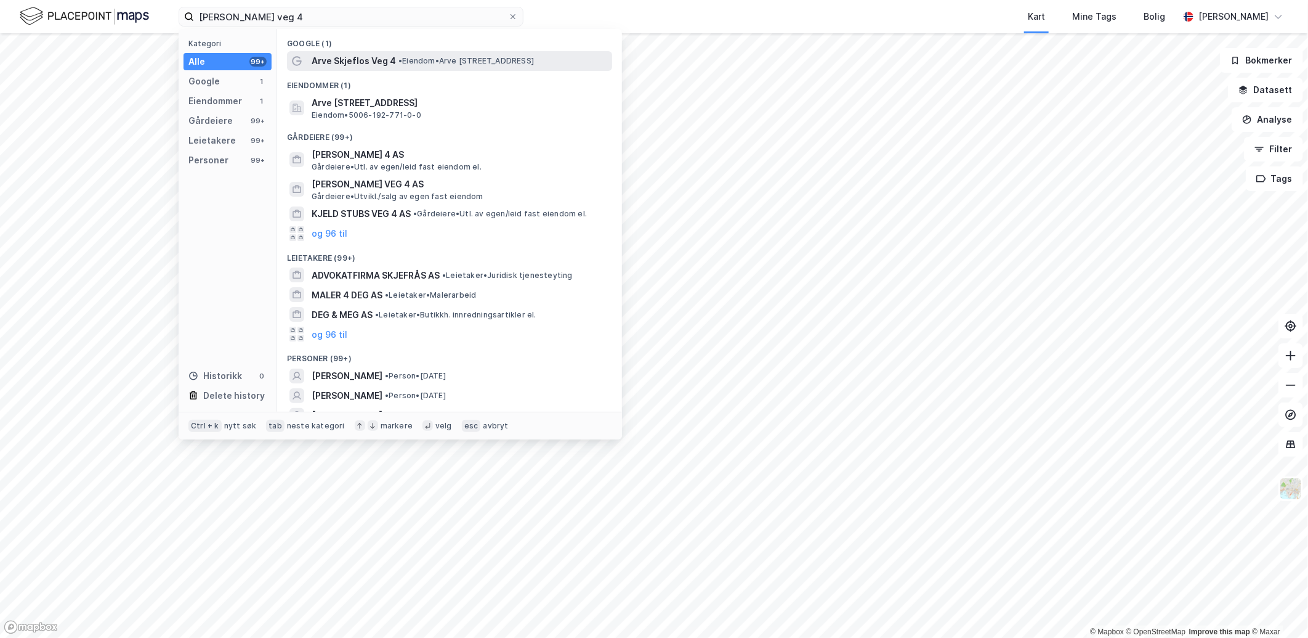
click at [442, 56] on span "• Eiendom • [STREET_ADDRESS]" at bounding box center [467, 61] width 136 height 10
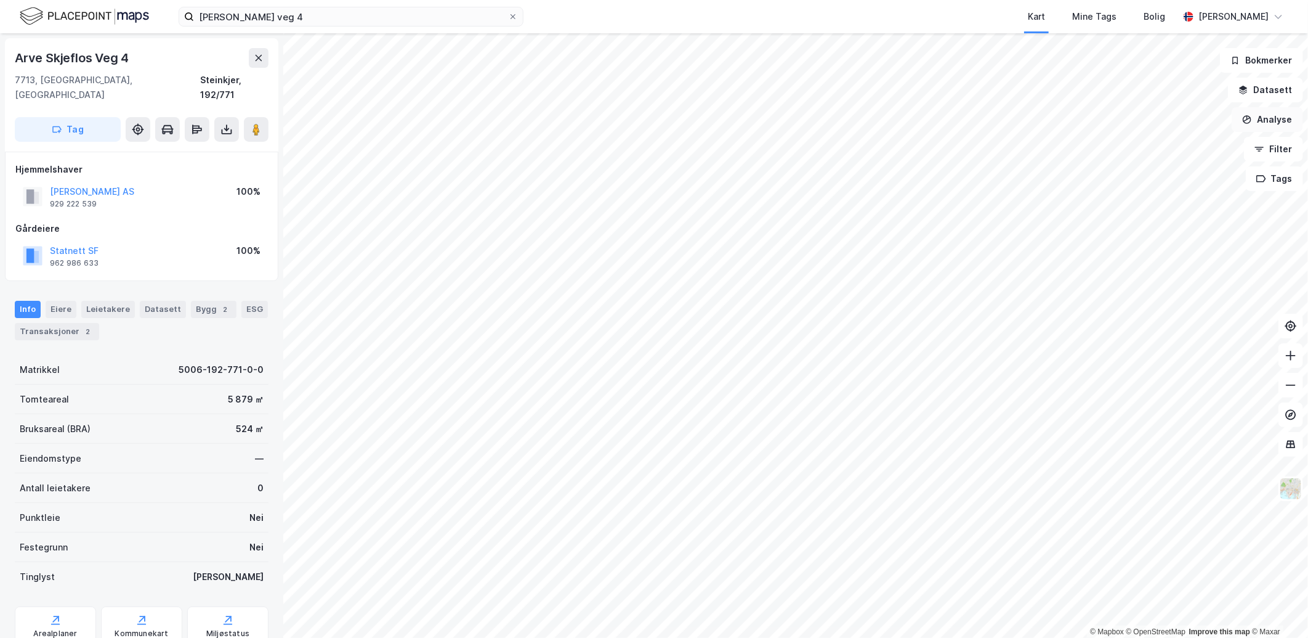
click at [1280, 118] on button "Analyse" at bounding box center [1267, 119] width 71 height 25
click at [1280, 149] on button "Filter" at bounding box center [1273, 149] width 59 height 25
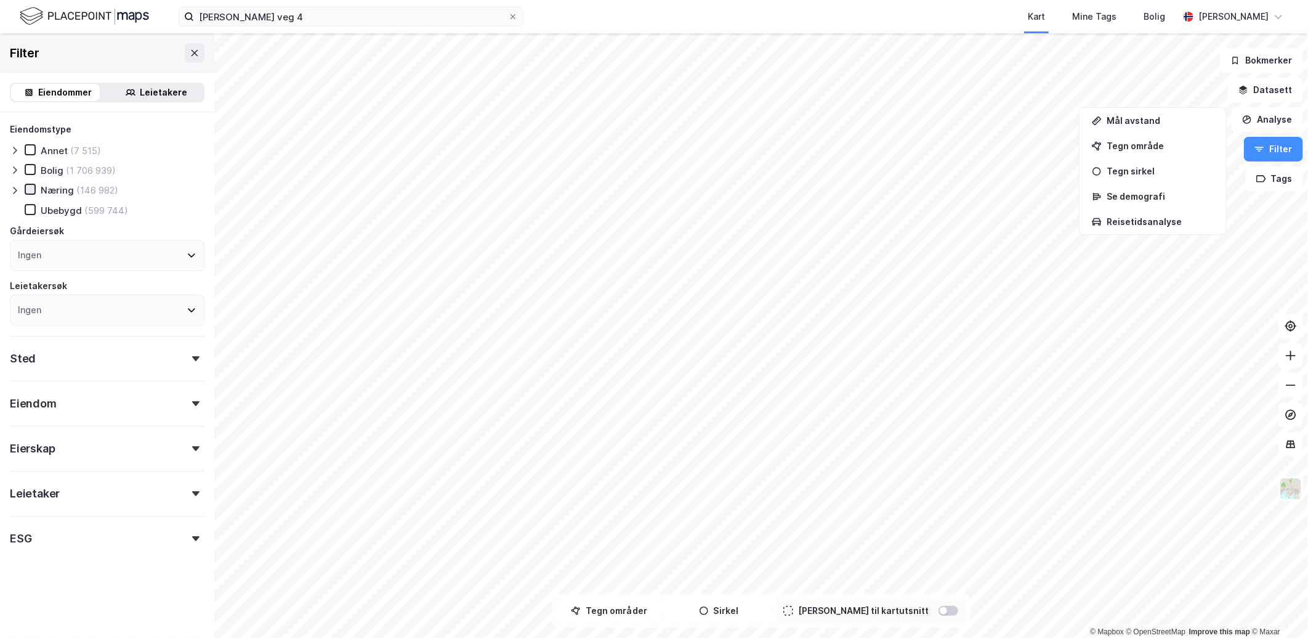
click at [31, 185] on icon at bounding box center [30, 189] width 9 height 9
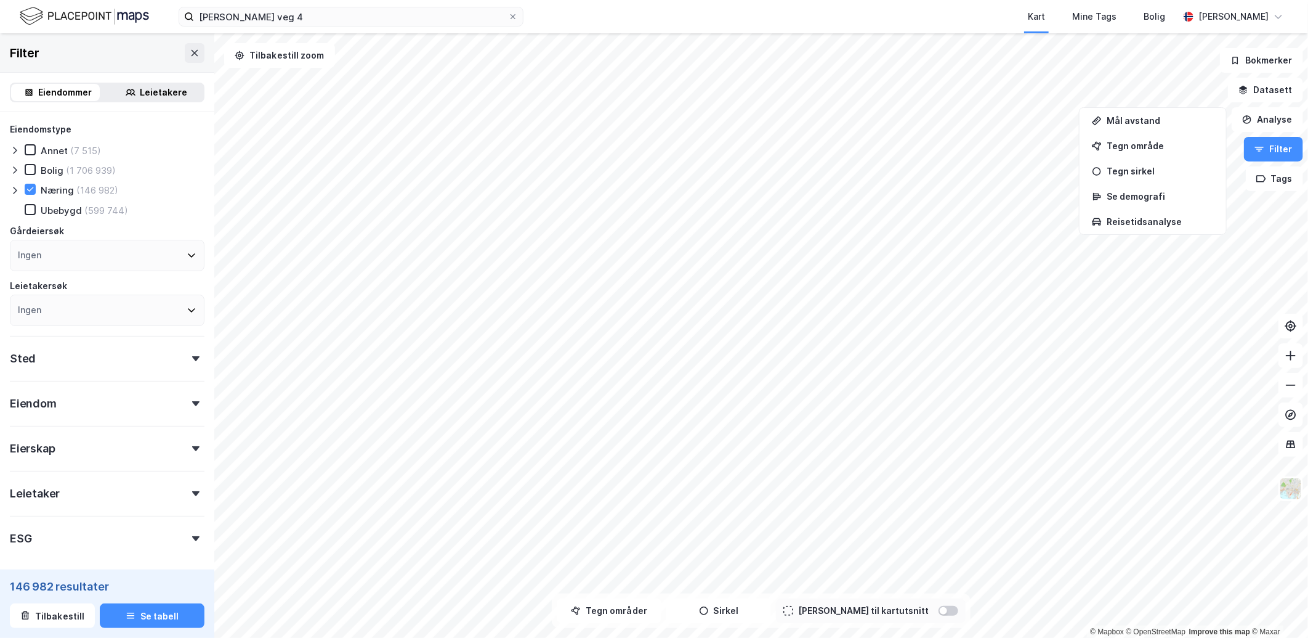
click at [10, 195] on div at bounding box center [17, 190] width 15 height 12
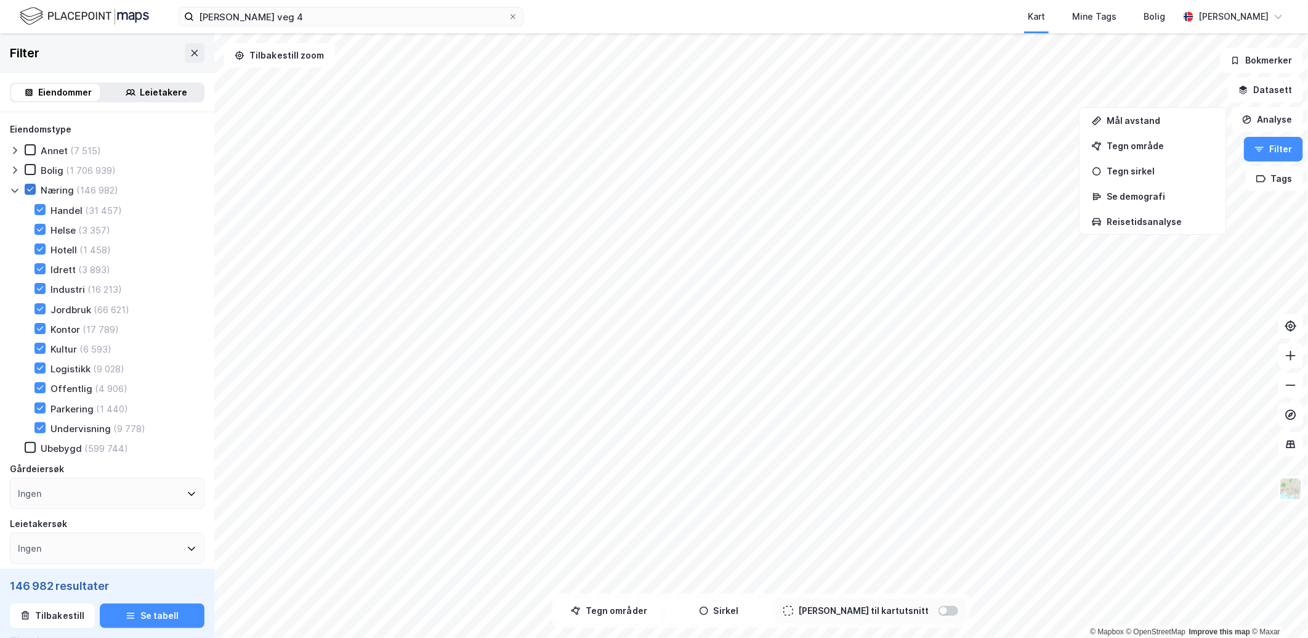
click at [31, 189] on icon at bounding box center [30, 189] width 9 height 9
click at [42, 206] on icon at bounding box center [40, 209] width 9 height 9
click at [26, 187] on icon at bounding box center [30, 189] width 9 height 9
click at [27, 191] on icon at bounding box center [30, 189] width 9 height 9
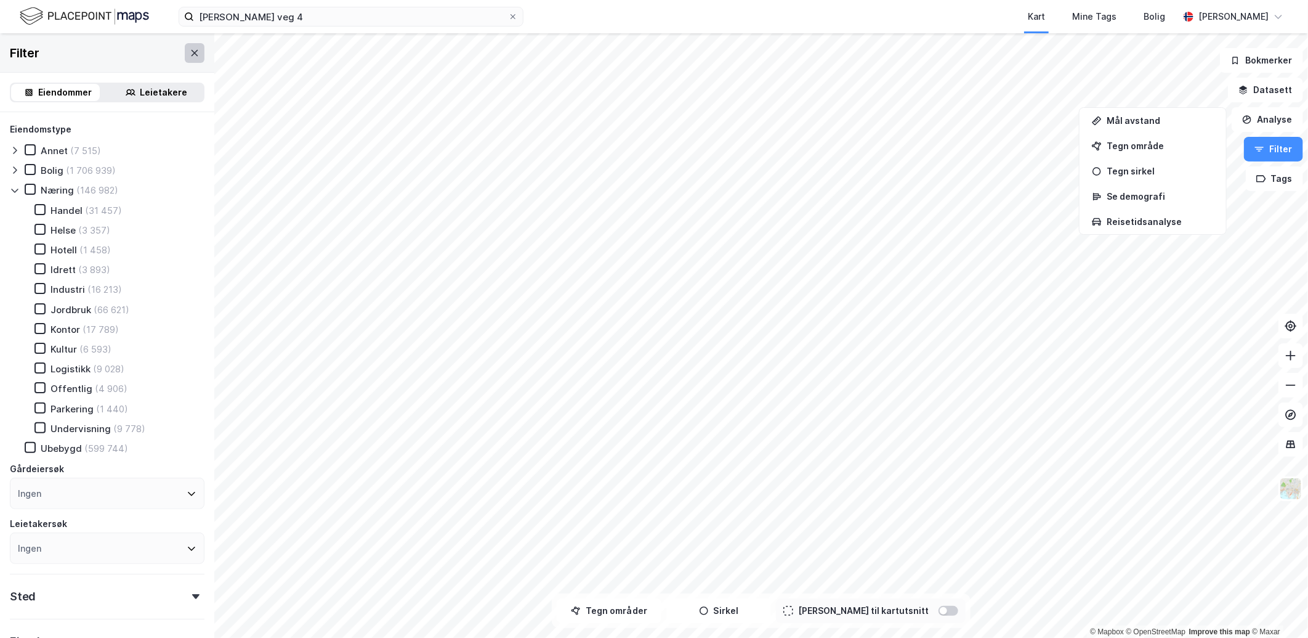
click at [190, 52] on icon at bounding box center [195, 53] width 10 height 10
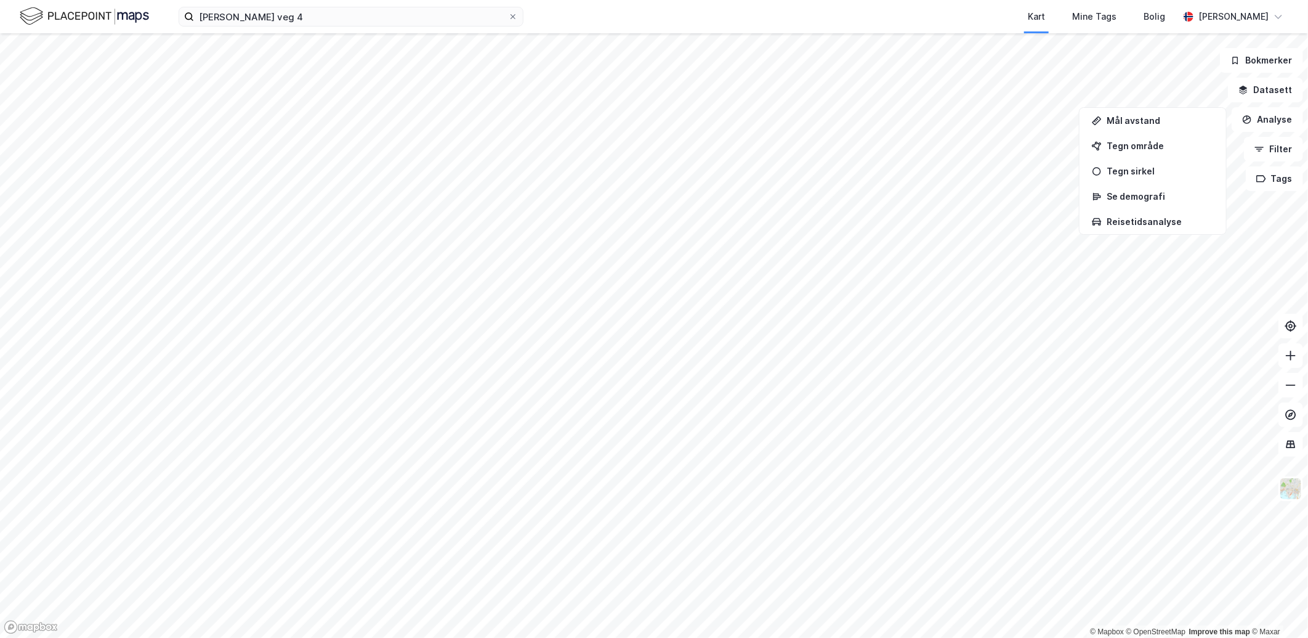
click at [709, 31] on div "arve skjeflos veg 4 Kart Mine Tags Bolig [PERSON_NAME] © Mapbox © OpenStreetMap…" at bounding box center [654, 319] width 1308 height 638
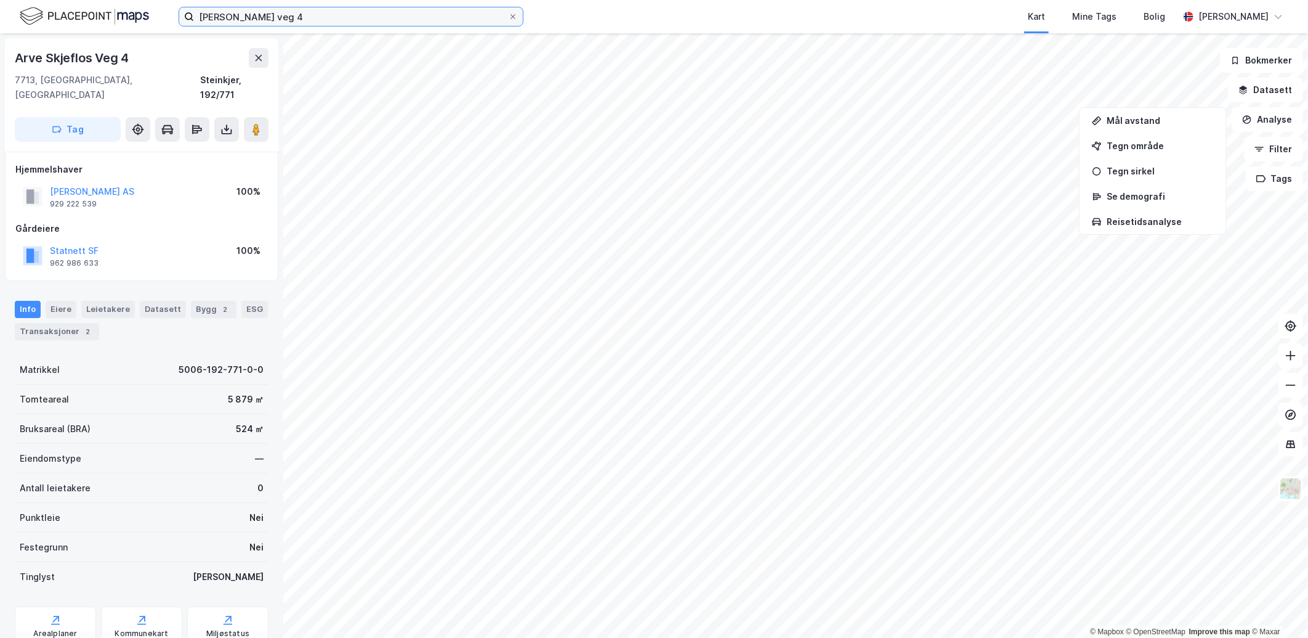
click at [342, 20] on input "[PERSON_NAME] veg 4" at bounding box center [351, 16] width 314 height 18
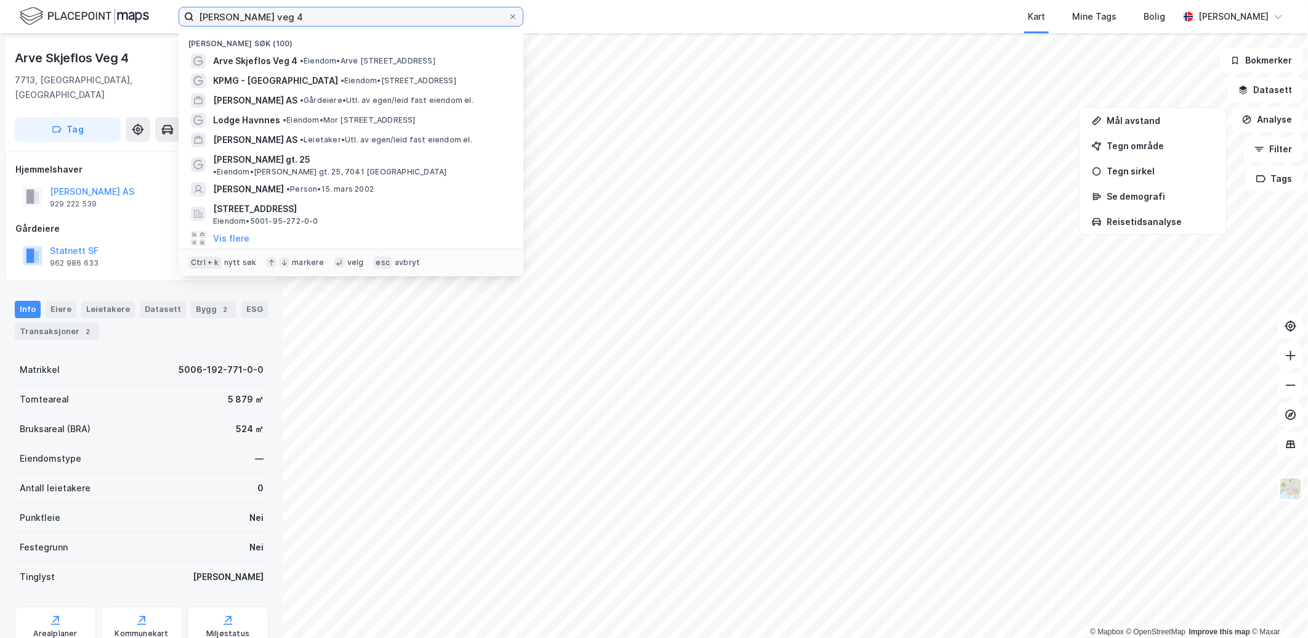
paste input "5544/80/3"
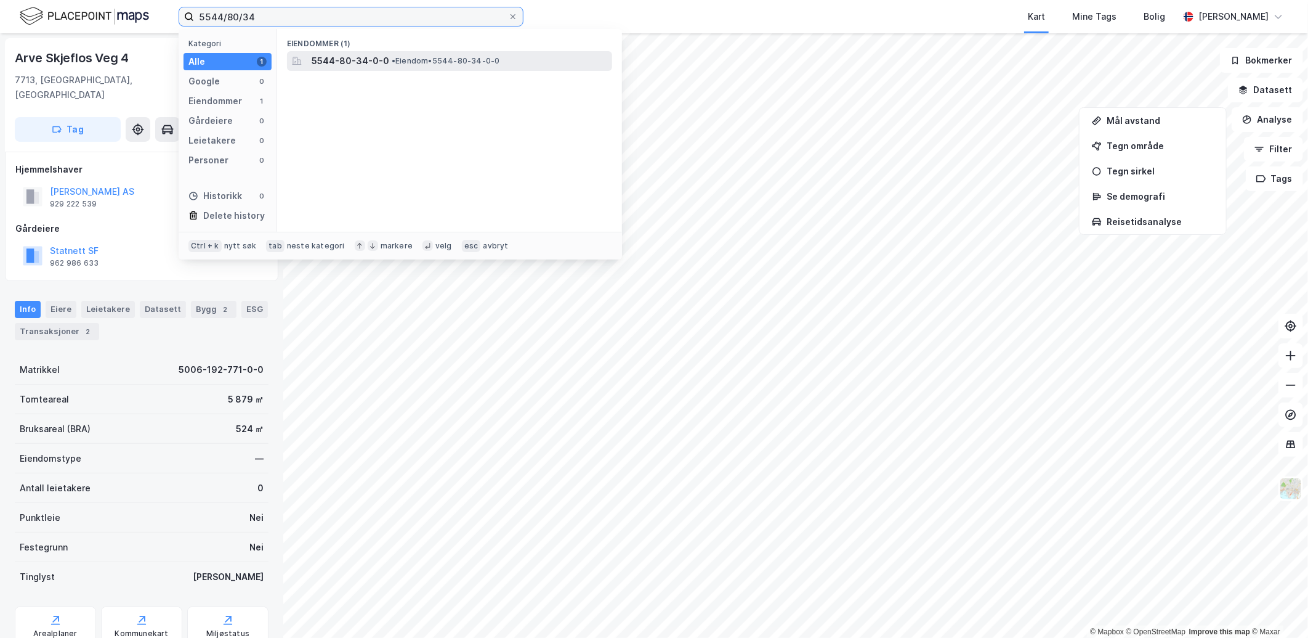
type input "5544/80/34"
click at [362, 51] on div "5544-80-34-0-0 • Eiendom • 5544-80-34-0-0" at bounding box center [449, 61] width 325 height 20
